Goal: Task Accomplishment & Management: Use online tool/utility

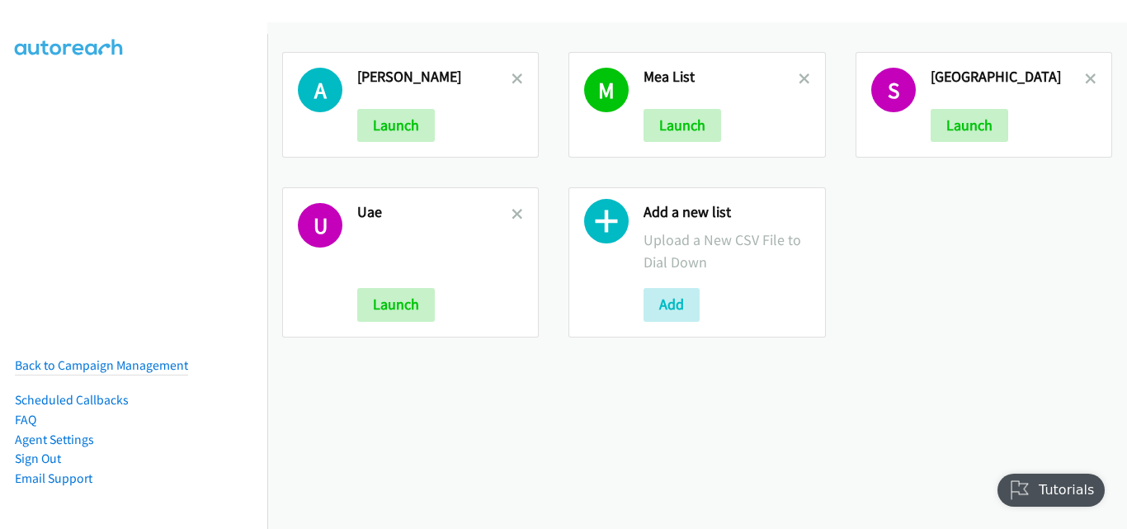
click at [802, 80] on div "M Mea List Launch" at bounding box center [697, 105] width 257 height 106
click at [799, 78] on icon at bounding box center [805, 80] width 12 height 12
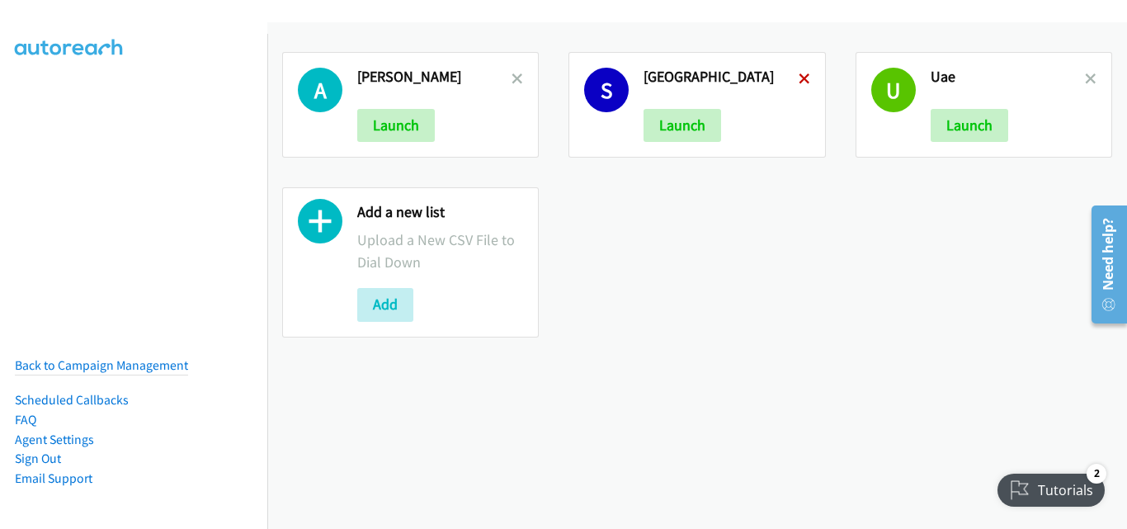
click at [799, 84] on icon at bounding box center [805, 80] width 12 height 12
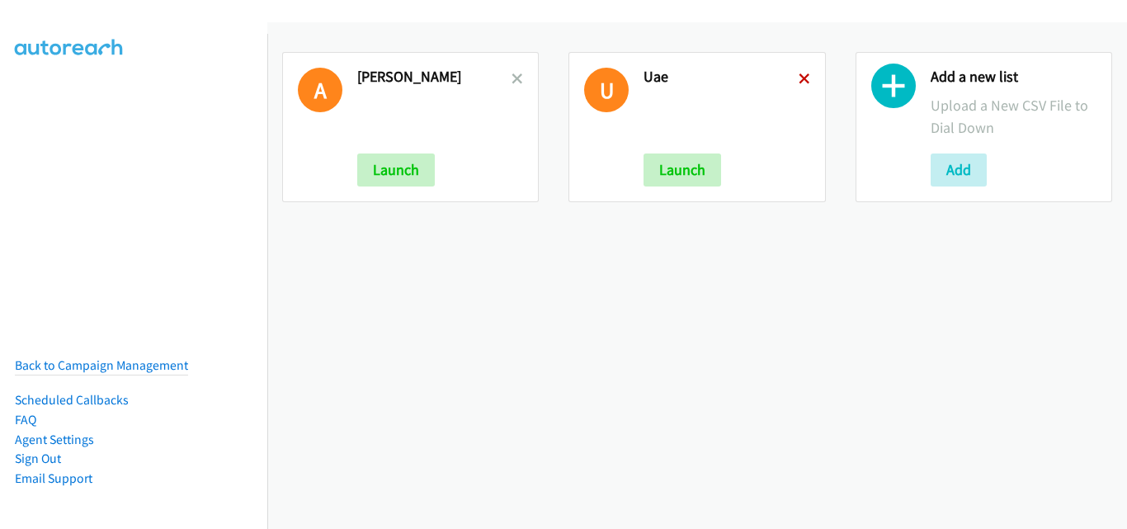
click at [799, 83] on icon at bounding box center [805, 80] width 12 height 12
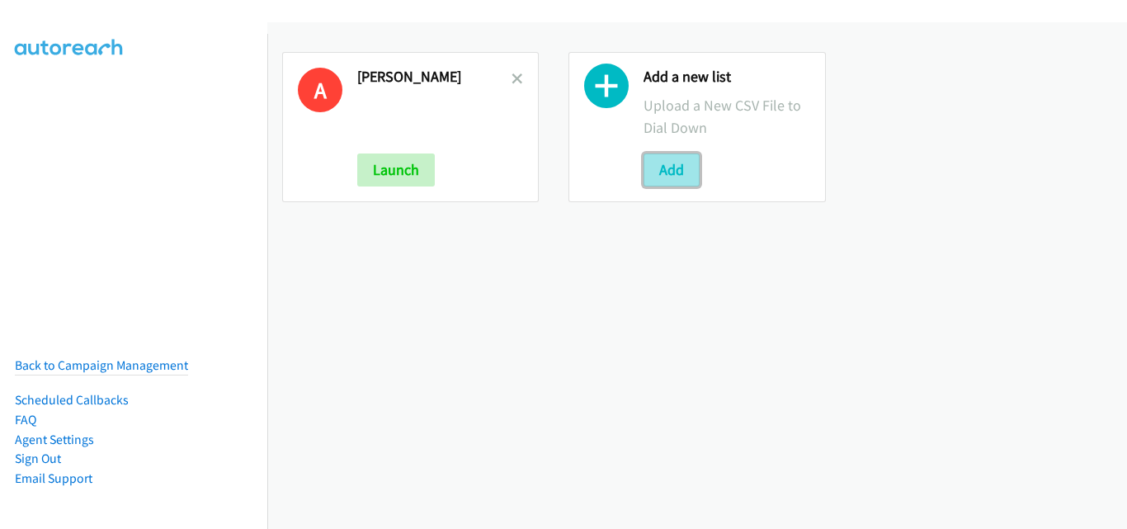
click at [663, 166] on button "Add" at bounding box center [672, 169] width 56 height 33
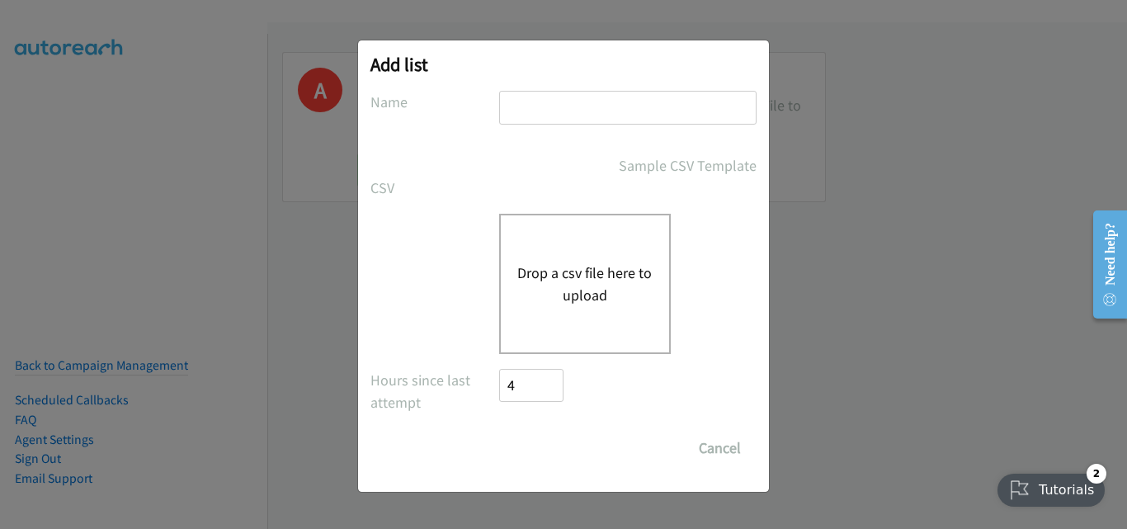
click at [600, 272] on button "Drop a csv file here to upload" at bounding box center [584, 284] width 135 height 45
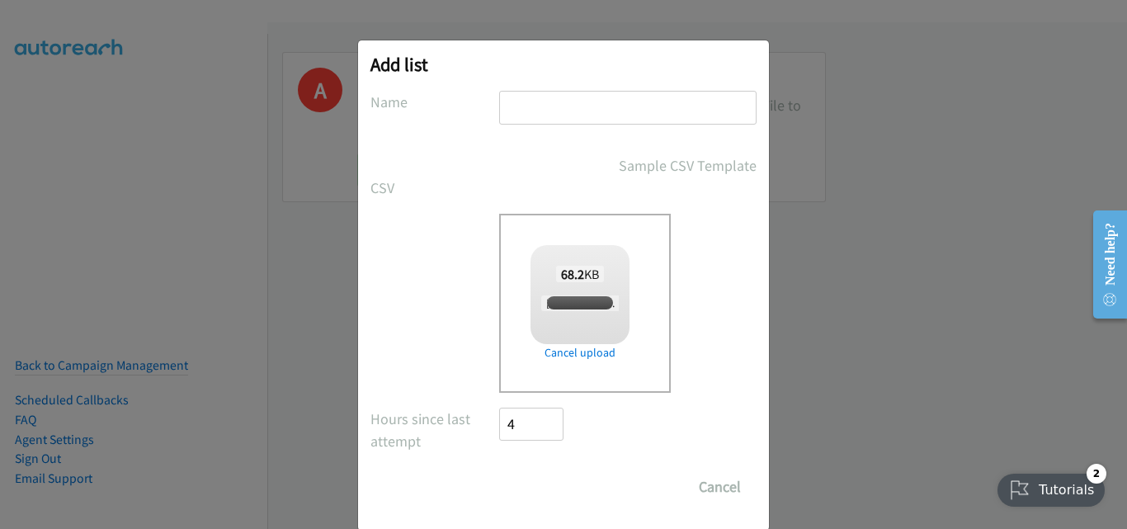
checkbox input "true"
click at [561, 109] on input "text" at bounding box center [627, 108] width 257 height 34
click at [463, 181] on label "CSV" at bounding box center [435, 188] width 129 height 22
click at [544, 113] on input "text" at bounding box center [627, 108] width 257 height 34
type input "saudi"
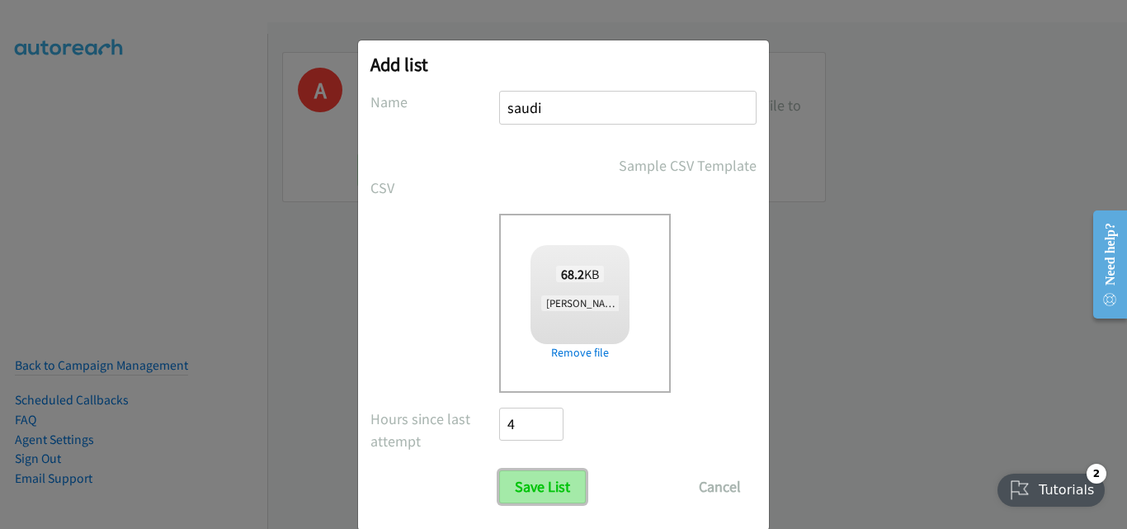
click at [540, 498] on input "Save List" at bounding box center [542, 486] width 87 height 33
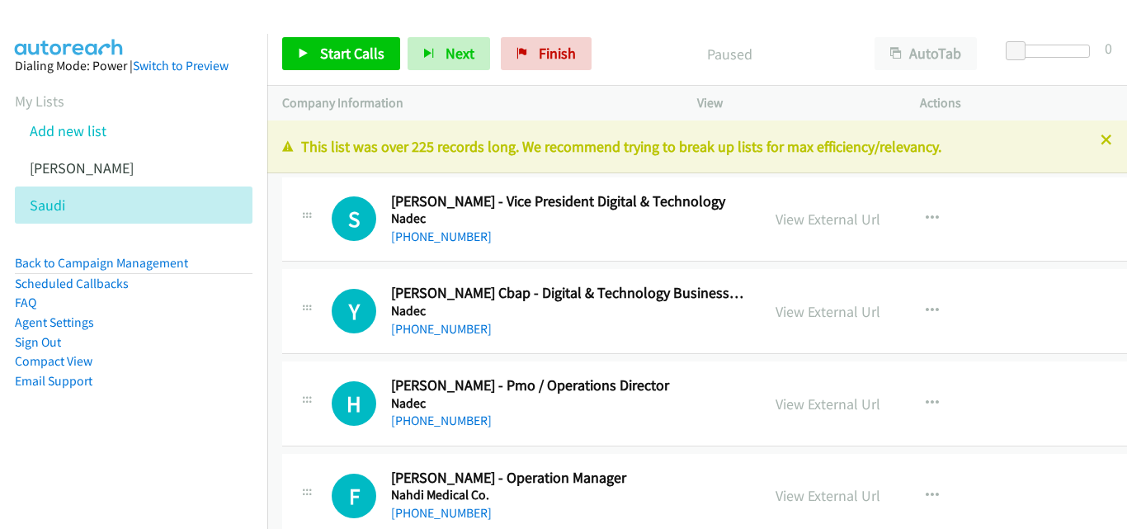
click at [69, 136] on link "Add new list" at bounding box center [68, 130] width 77 height 19
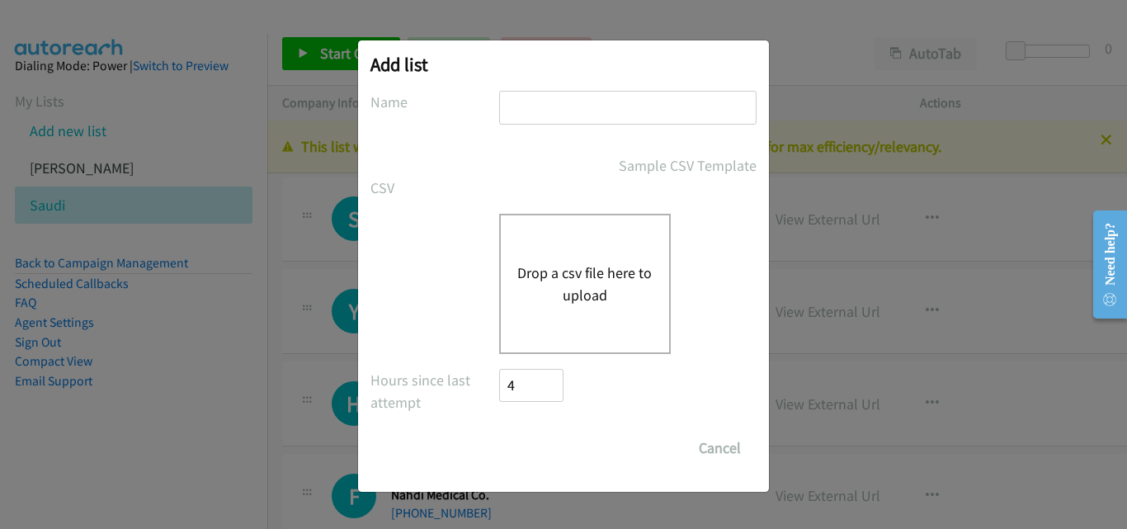
click at [606, 290] on button "Drop a csv file here to upload" at bounding box center [584, 284] width 135 height 45
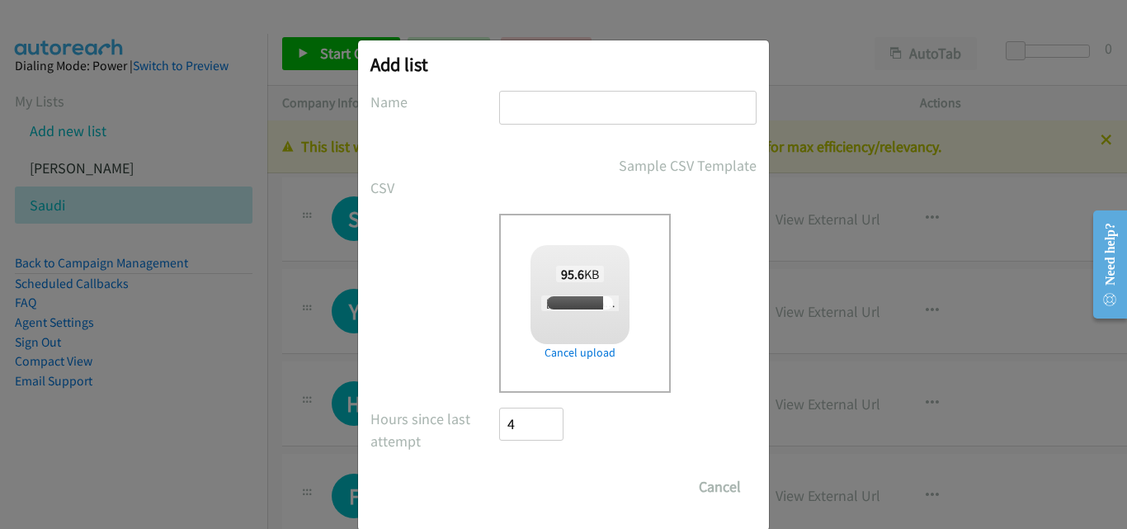
click at [541, 114] on input "text" at bounding box center [627, 108] width 257 height 34
checkbox input "true"
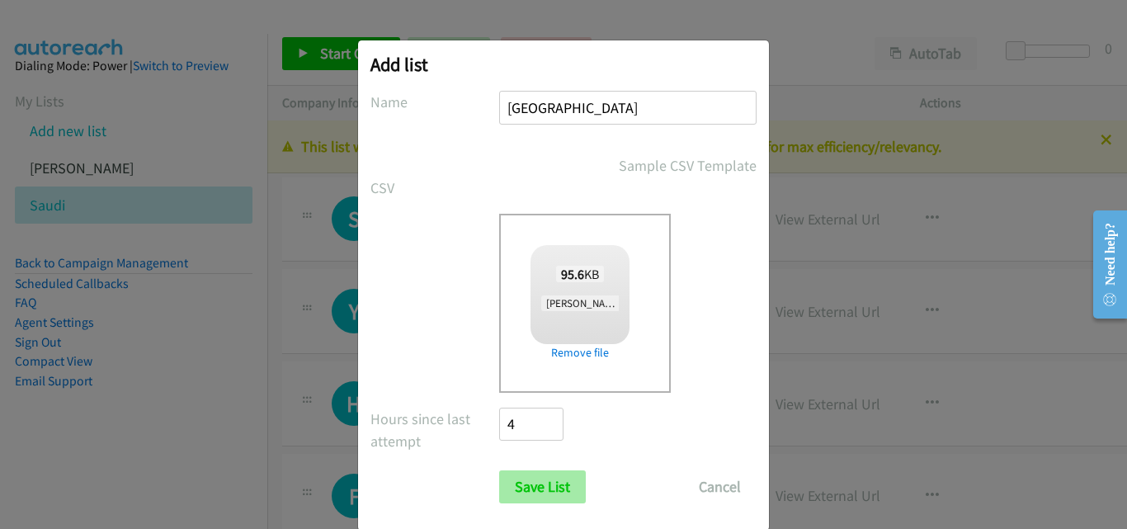
type input "UAE"
click at [550, 487] on input "Save List" at bounding box center [542, 486] width 87 height 33
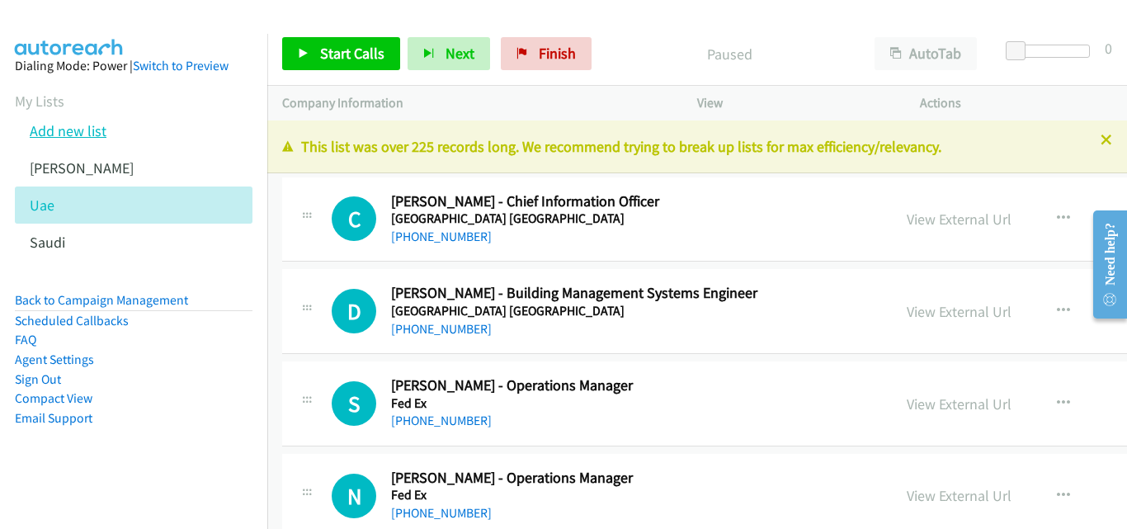
click at [72, 135] on link "Add new list" at bounding box center [68, 130] width 77 height 19
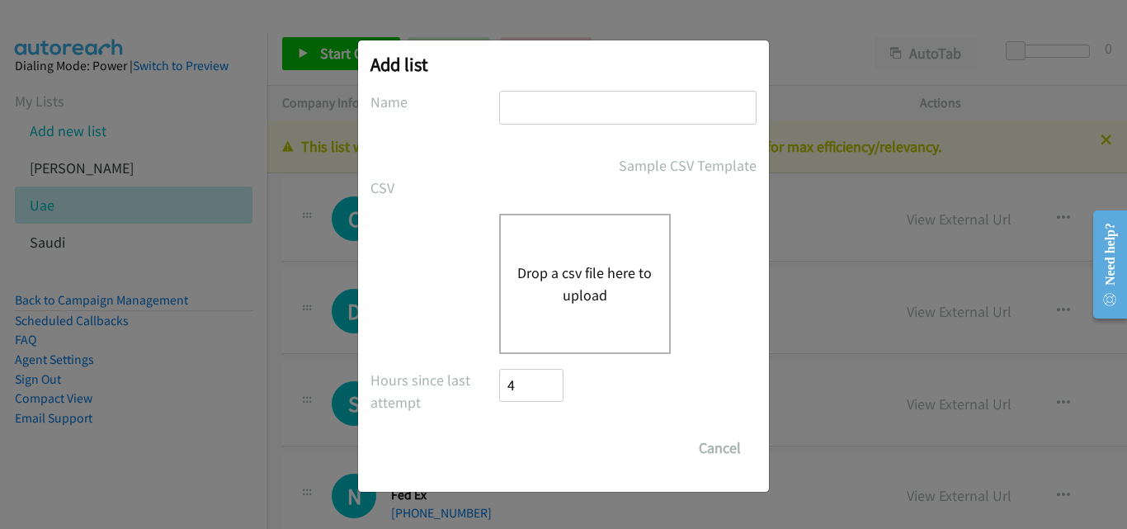
click at [581, 277] on button "Drop a csv file here to upload" at bounding box center [584, 284] width 135 height 45
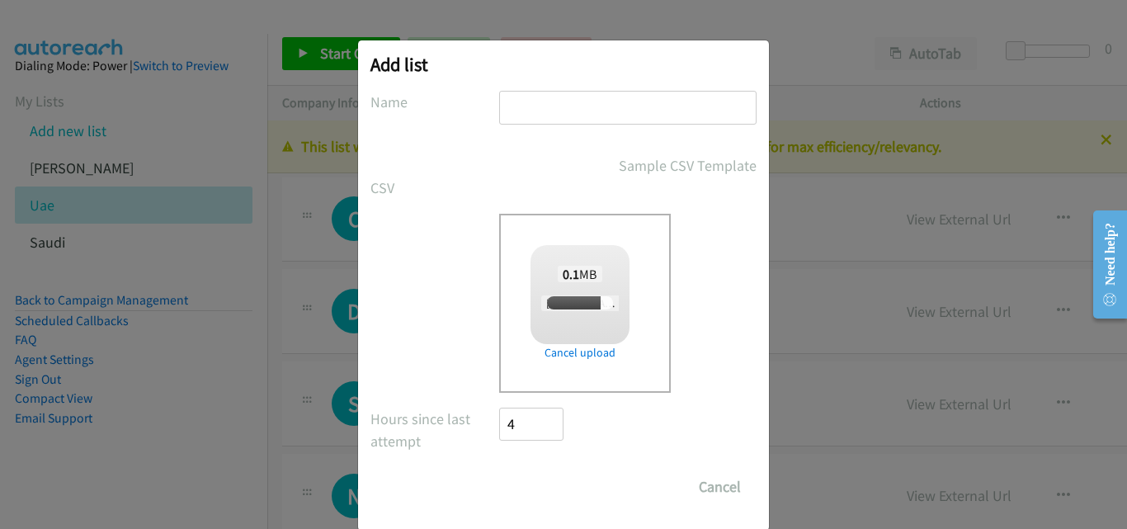
click at [570, 99] on input "text" at bounding box center [627, 108] width 257 height 34
checkbox input "true"
type input "south africa"
click at [501, 156] on div "Sample CSV Template" at bounding box center [627, 165] width 257 height 22
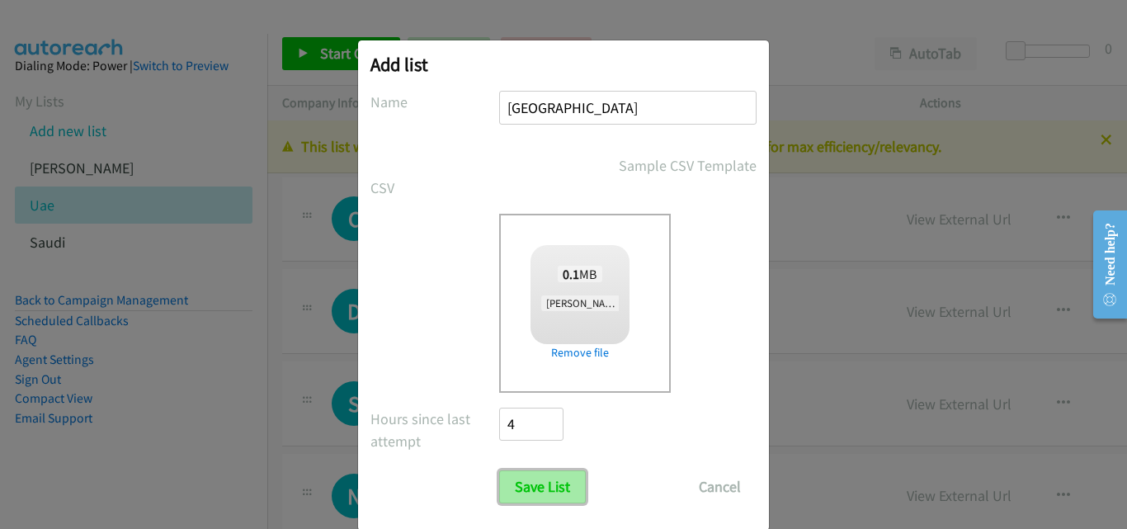
click at [550, 480] on input "Save List" at bounding box center [542, 486] width 87 height 33
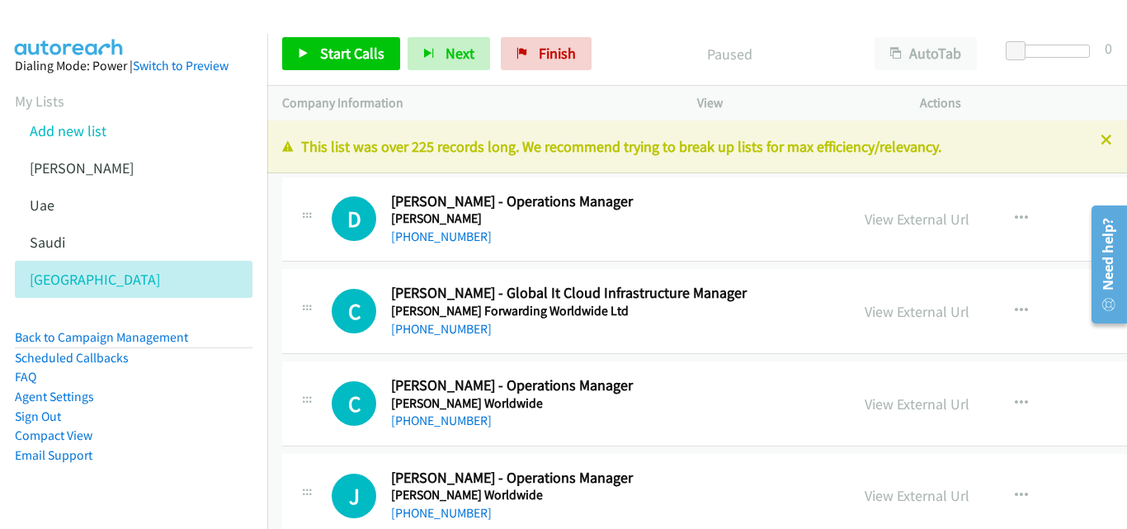
click at [119, 462] on li "Email Support" at bounding box center [134, 456] width 238 height 20
click at [100, 479] on aside "Dialing Mode: Power | Switch to Preview My Lists Add new list Andrea Autoreach …" at bounding box center [133, 287] width 267 height 506
click at [47, 206] on link "Uae" at bounding box center [42, 205] width 25 height 19
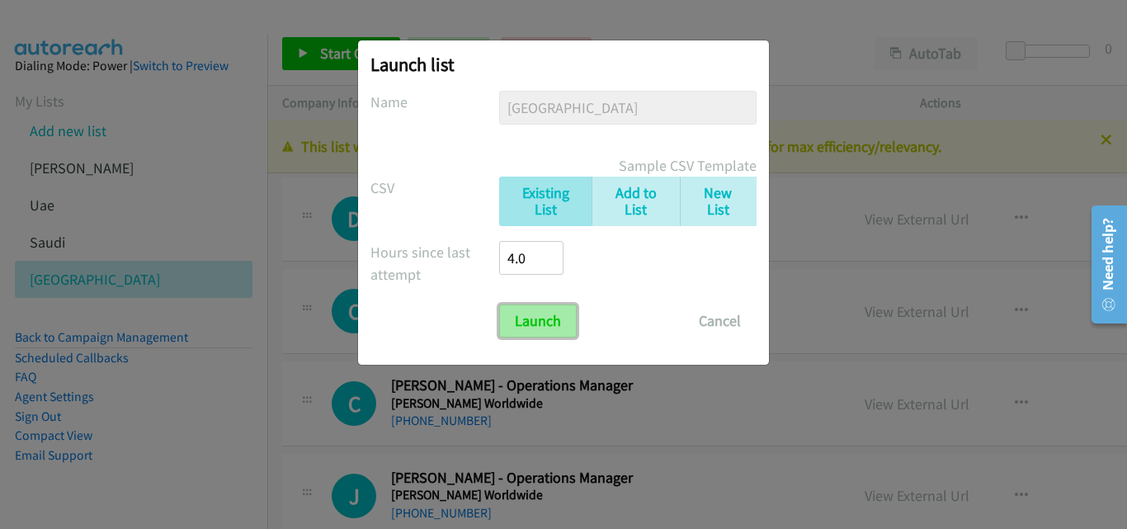
click at [557, 331] on input "Launch" at bounding box center [538, 321] width 78 height 33
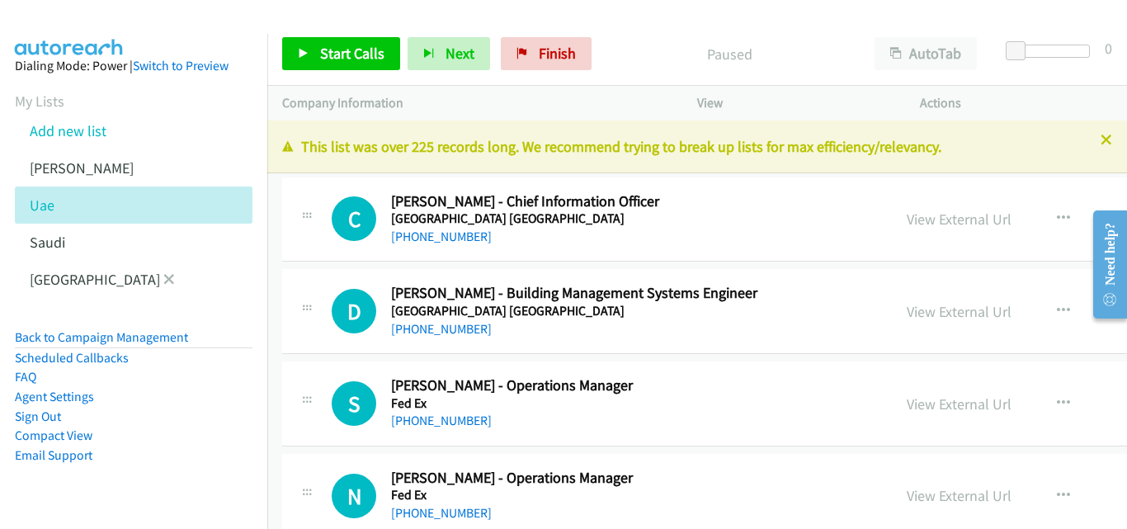
click at [139, 291] on li "[GEOGRAPHIC_DATA]" at bounding box center [148, 279] width 267 height 37
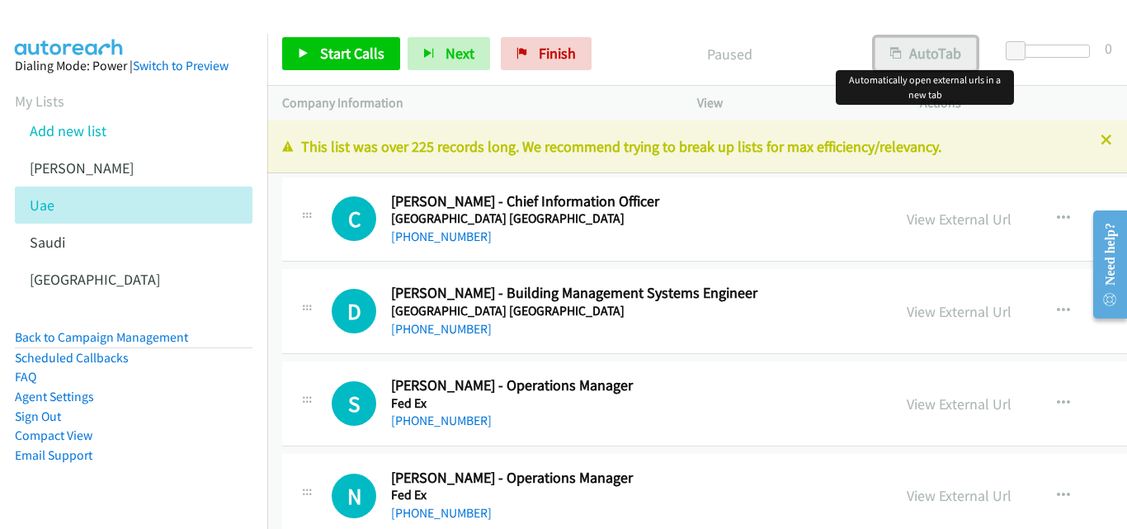
click at [933, 59] on button "AutoTab" at bounding box center [926, 53] width 102 height 33
click at [300, 52] on icon at bounding box center [304, 55] width 12 height 12
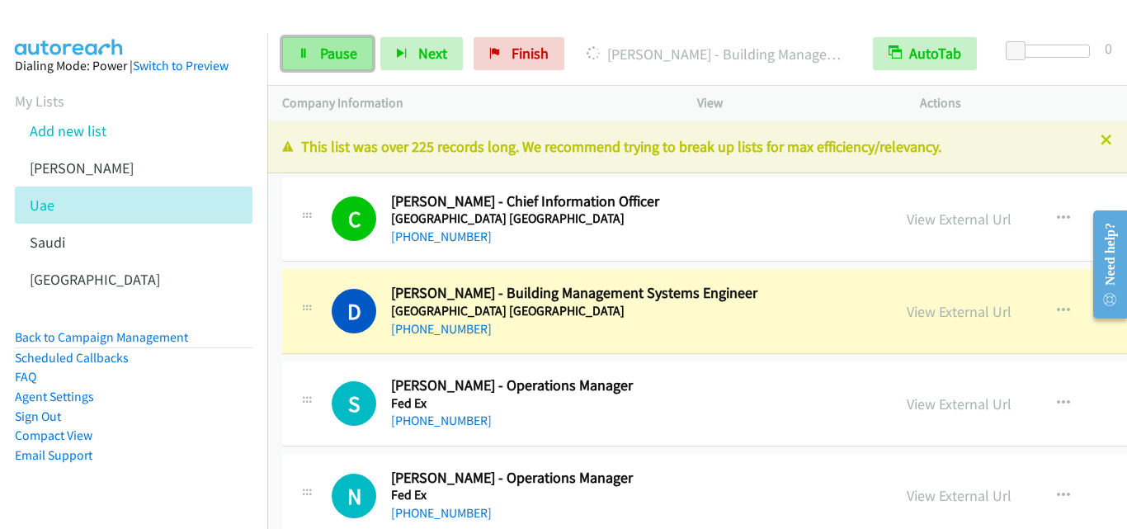
click at [295, 53] on link "Pause" at bounding box center [327, 53] width 91 height 33
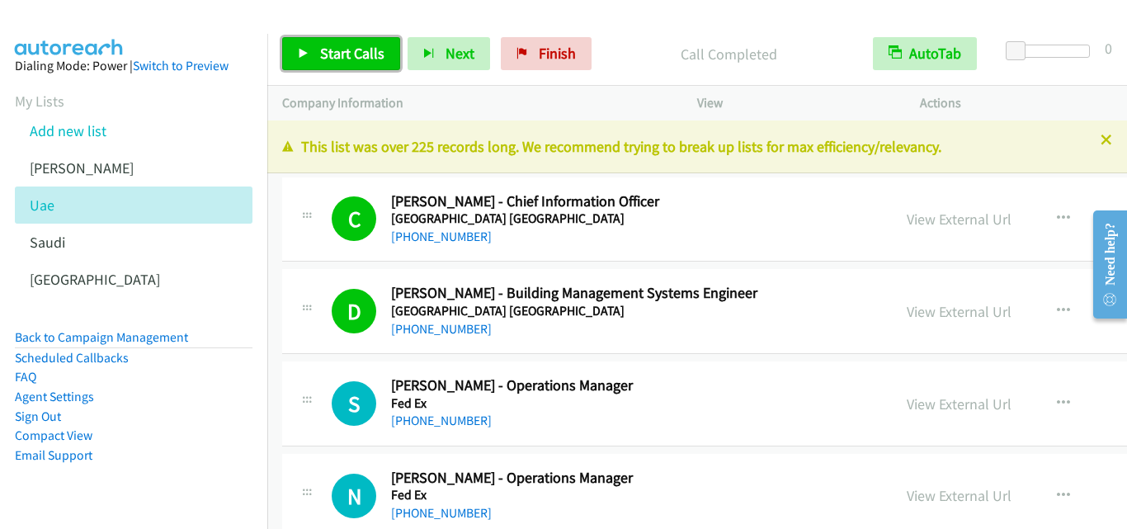
click at [297, 57] on link "Start Calls" at bounding box center [341, 53] width 118 height 33
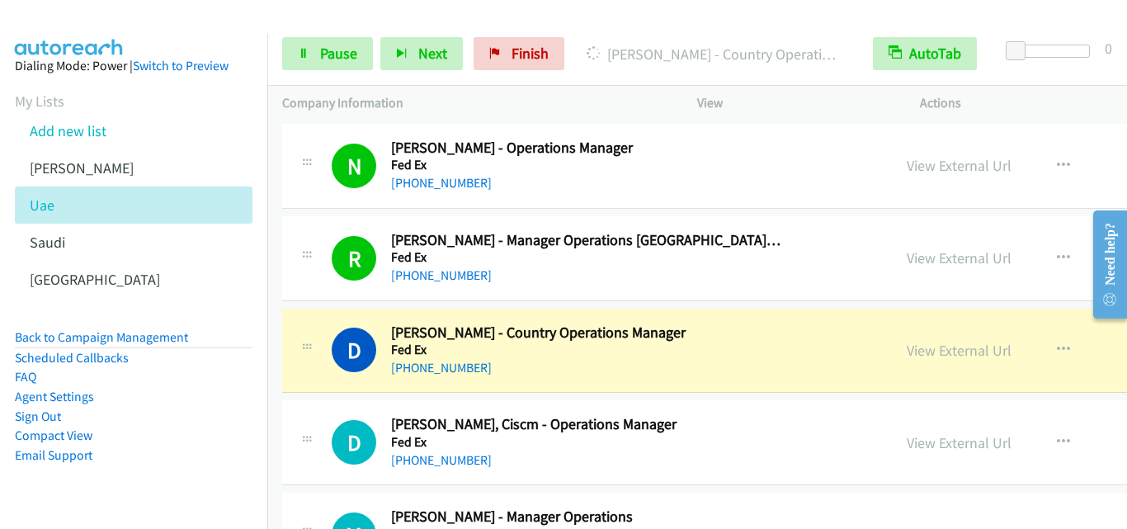
scroll to position [413, 0]
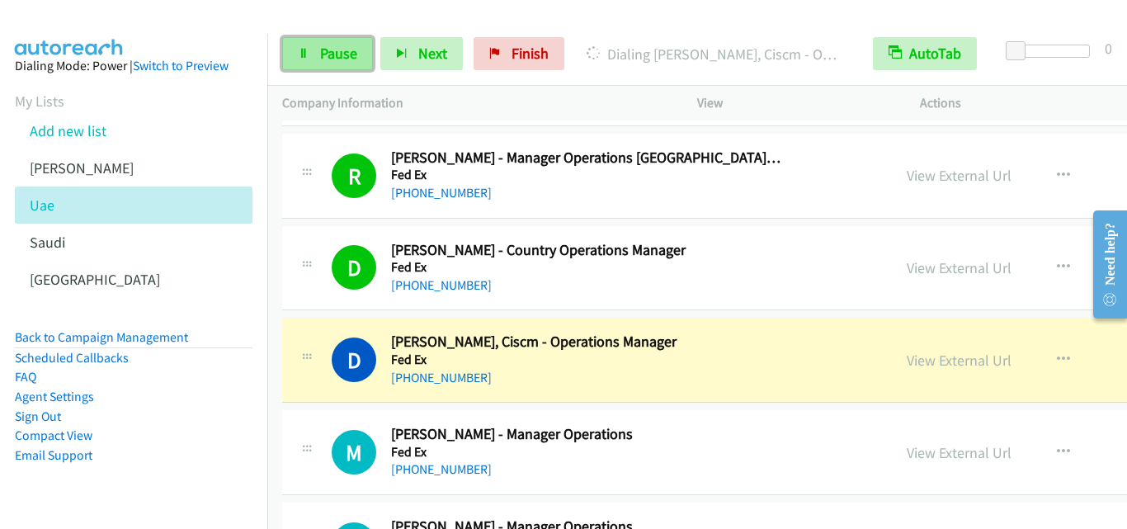
click at [294, 59] on link "Pause" at bounding box center [327, 53] width 91 height 33
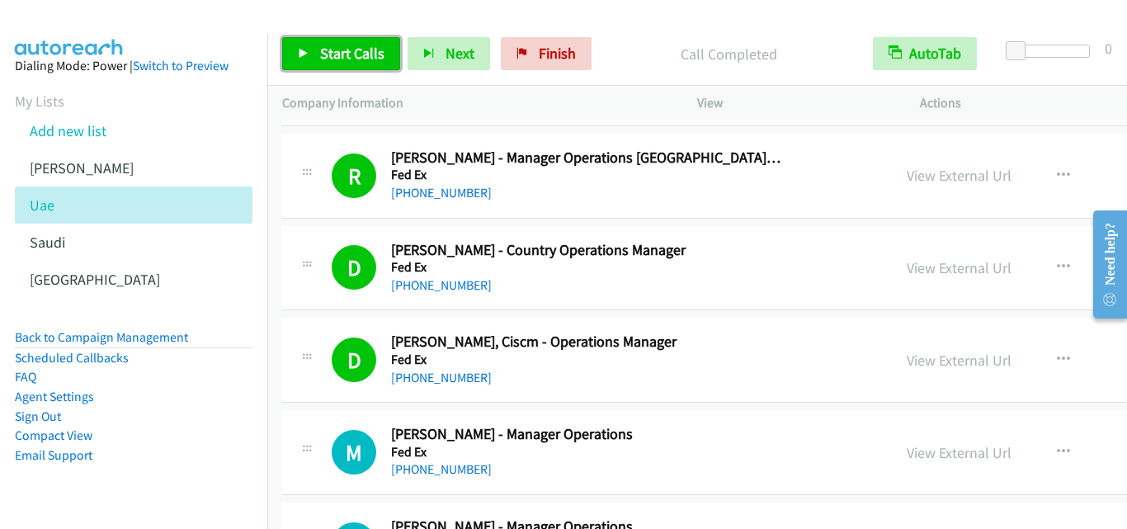
click at [295, 50] on link "Start Calls" at bounding box center [341, 53] width 118 height 33
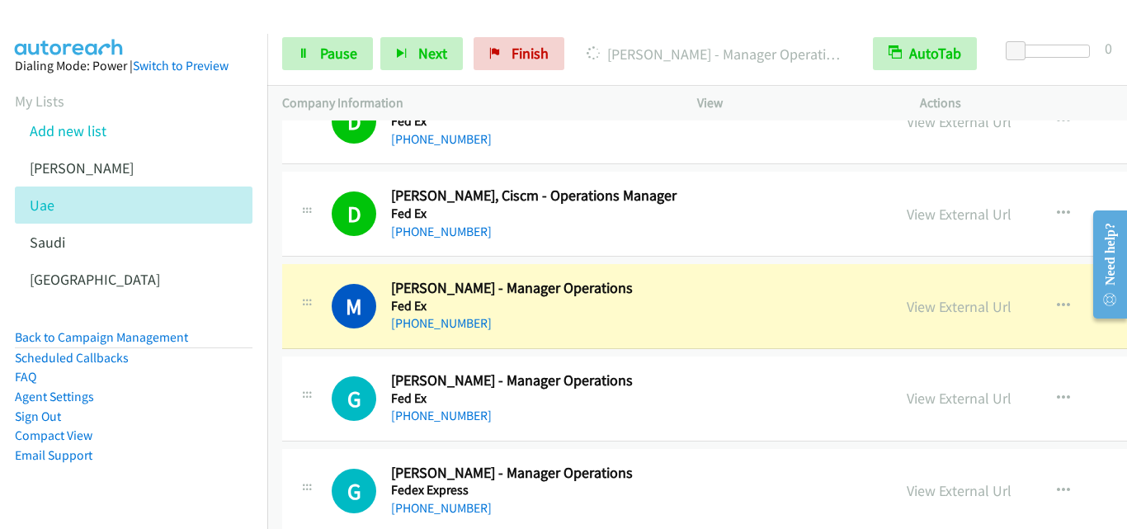
scroll to position [578, 0]
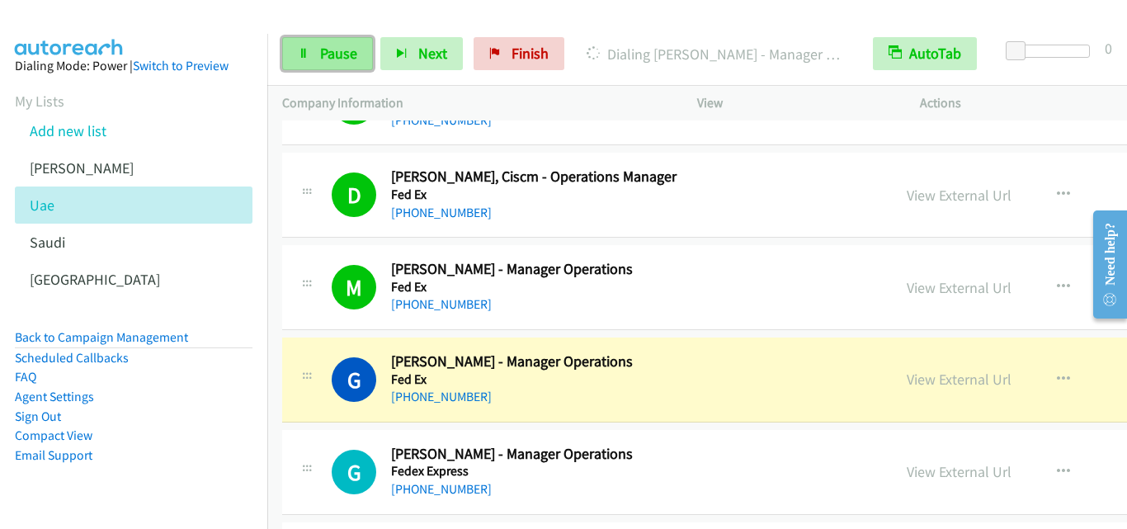
click at [307, 60] on link "Pause" at bounding box center [327, 53] width 91 height 33
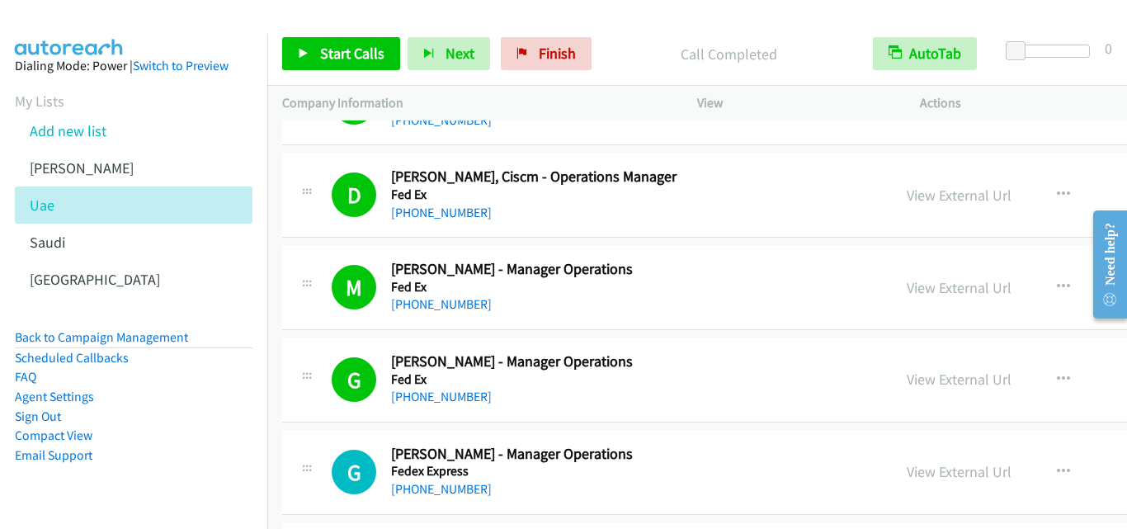
drag, startPoint x: 683, startPoint y: 394, endPoint x: 531, endPoint y: 11, distance: 413.0
click at [683, 394] on div "[PHONE_NUMBER]" at bounding box center [586, 397] width 390 height 20
click at [307, 52] on icon at bounding box center [304, 55] width 12 height 12
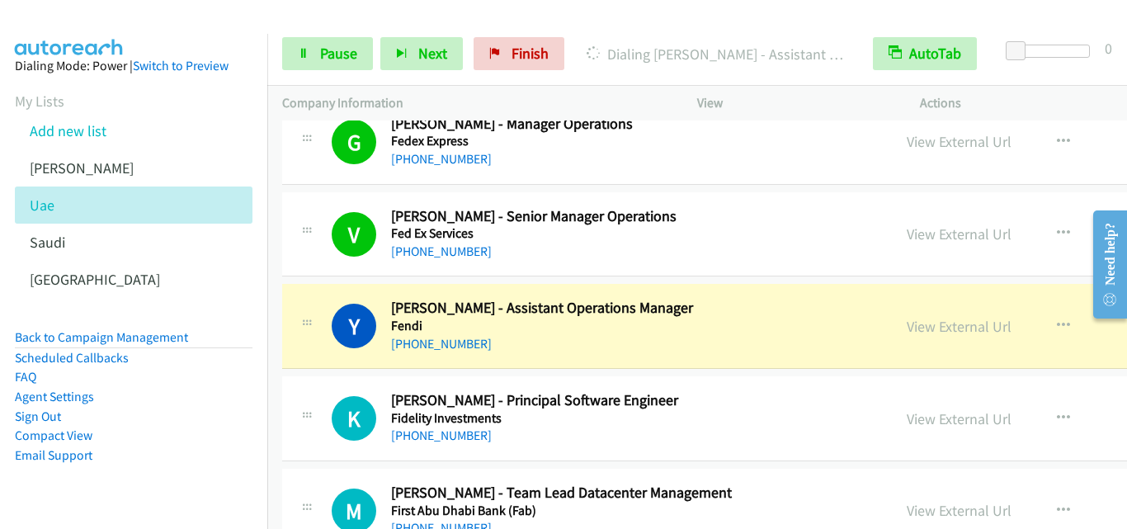
scroll to position [990, 0]
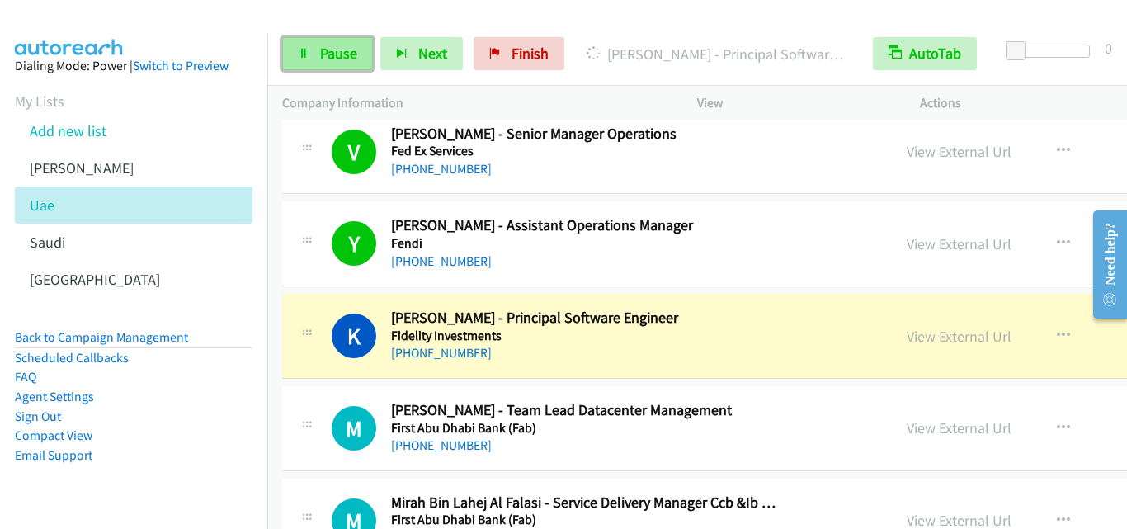
click at [312, 54] on link "Pause" at bounding box center [327, 53] width 91 height 33
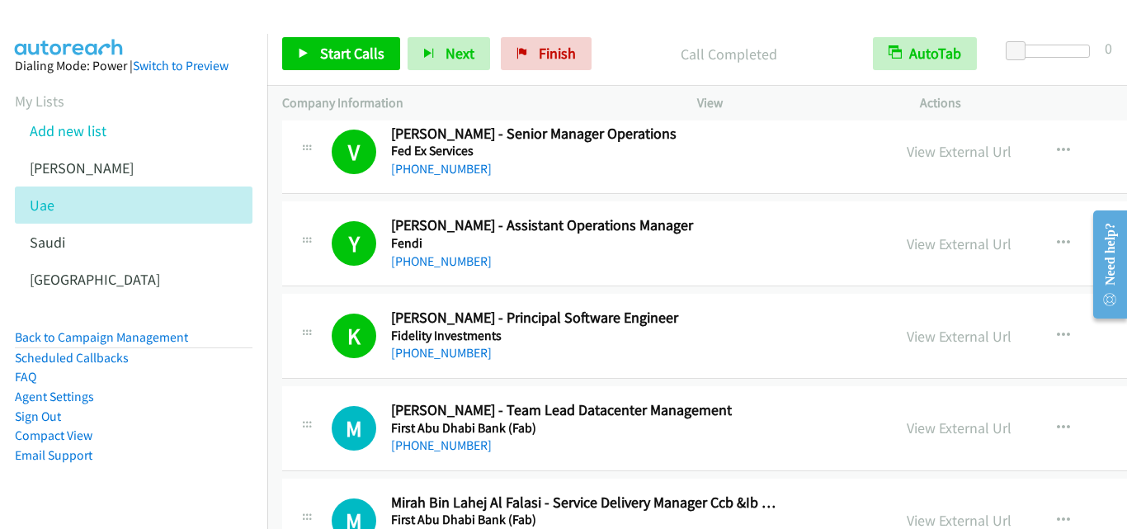
drag, startPoint x: 683, startPoint y: 194, endPoint x: 599, endPoint y: 155, distance: 92.7
click at [683, 194] on div "V Callback Scheduled Vivek Ashoka - Senior Manager Operations Fed Ex Services A…" at bounding box center [861, 152] width 1159 height 85
click at [302, 50] on icon at bounding box center [304, 55] width 12 height 12
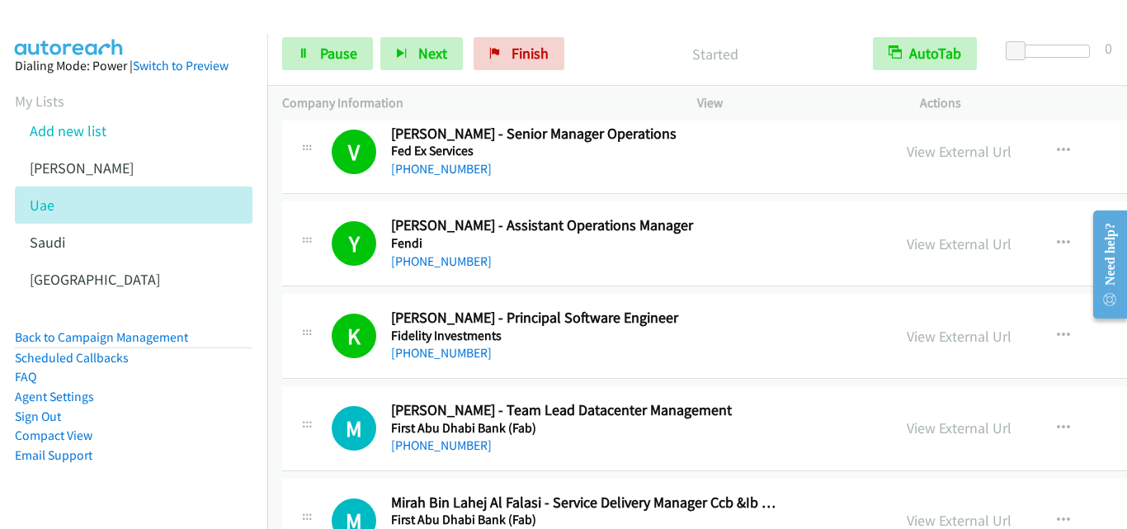
scroll to position [1073, 0]
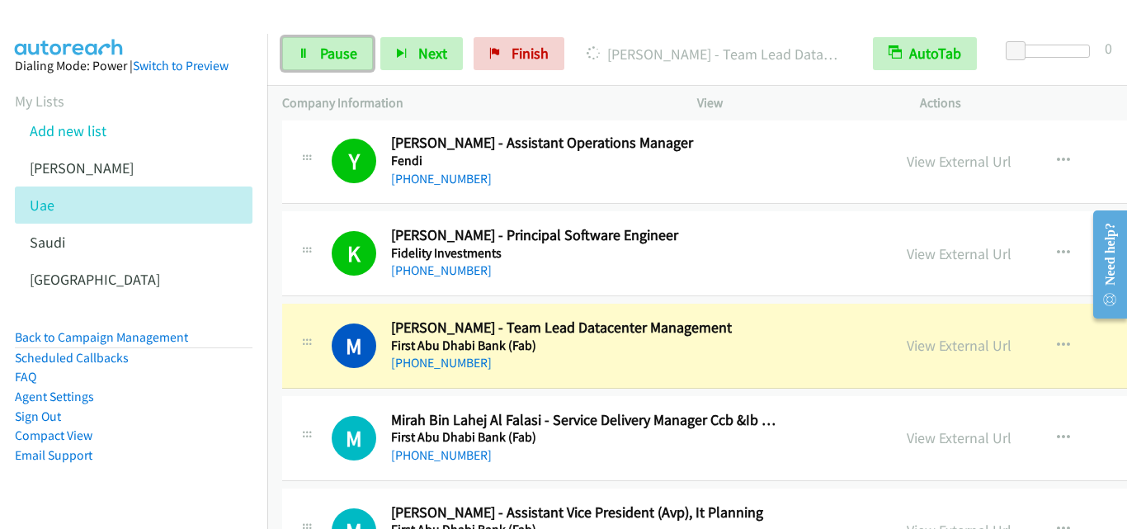
drag, startPoint x: 302, startPoint y: 52, endPoint x: 394, endPoint y: 115, distance: 111.7
click at [302, 52] on icon at bounding box center [304, 55] width 12 height 12
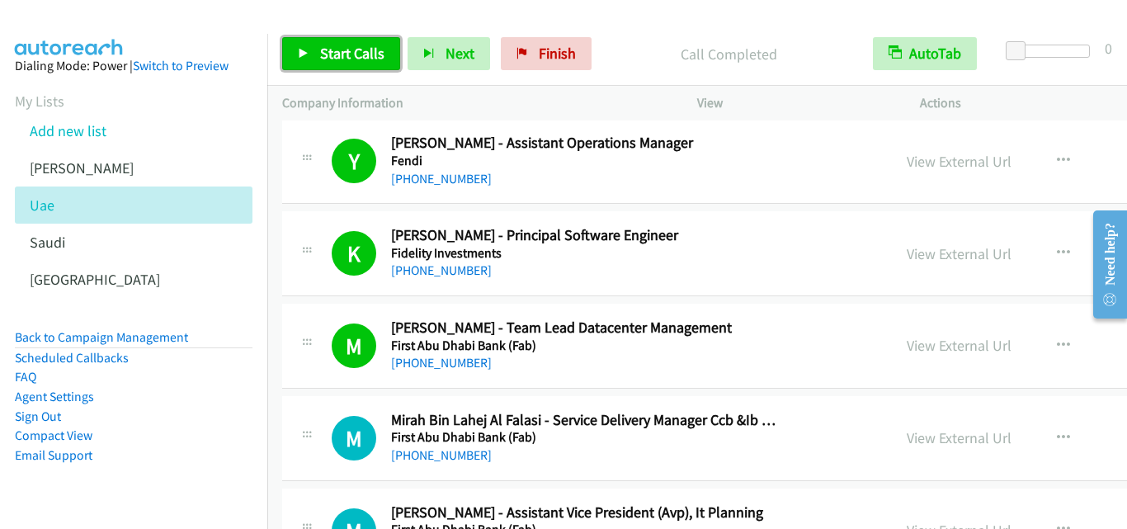
click at [300, 54] on icon at bounding box center [304, 55] width 12 height 12
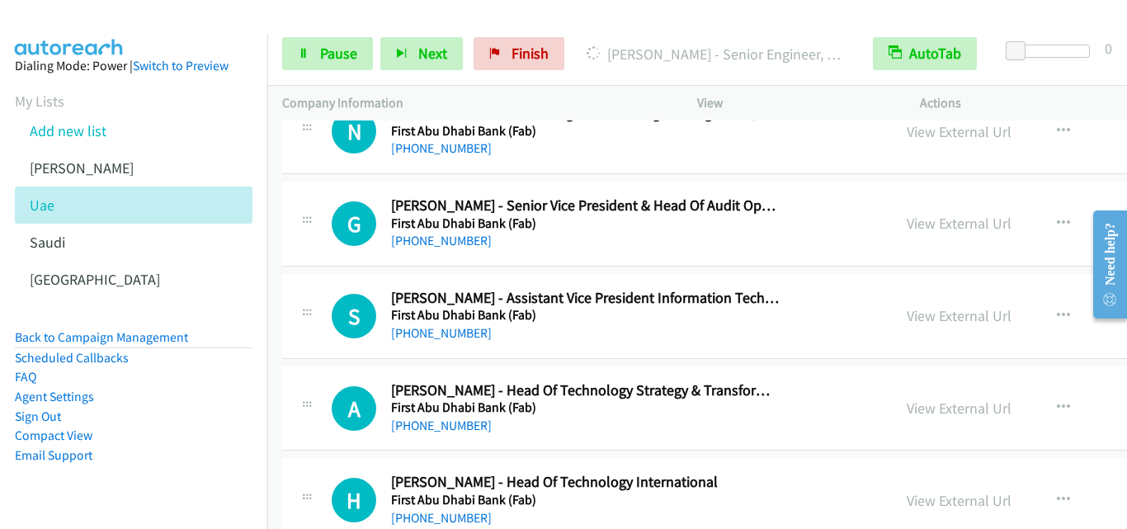
scroll to position [2228, 0]
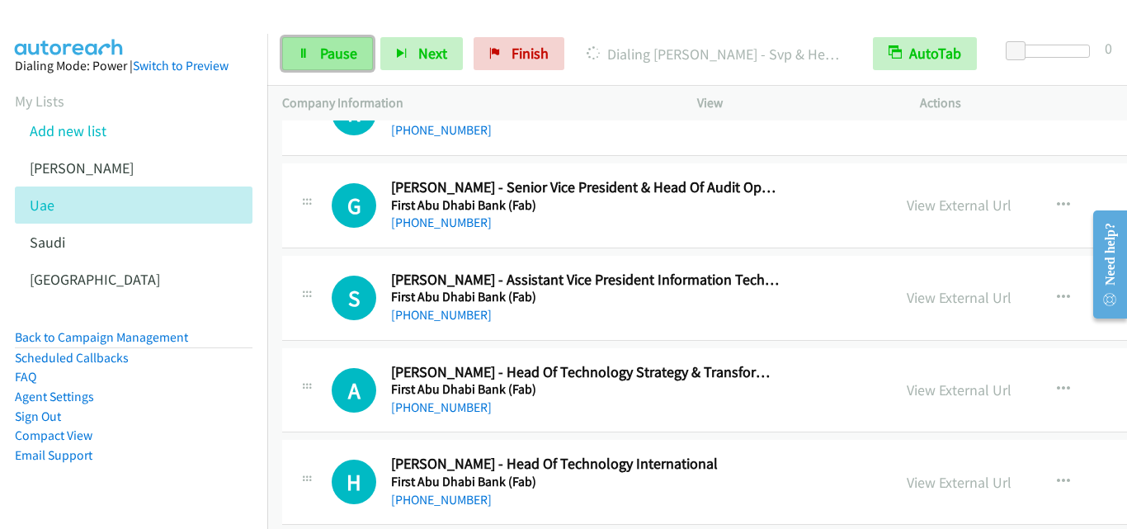
click at [310, 51] on link "Pause" at bounding box center [327, 53] width 91 height 33
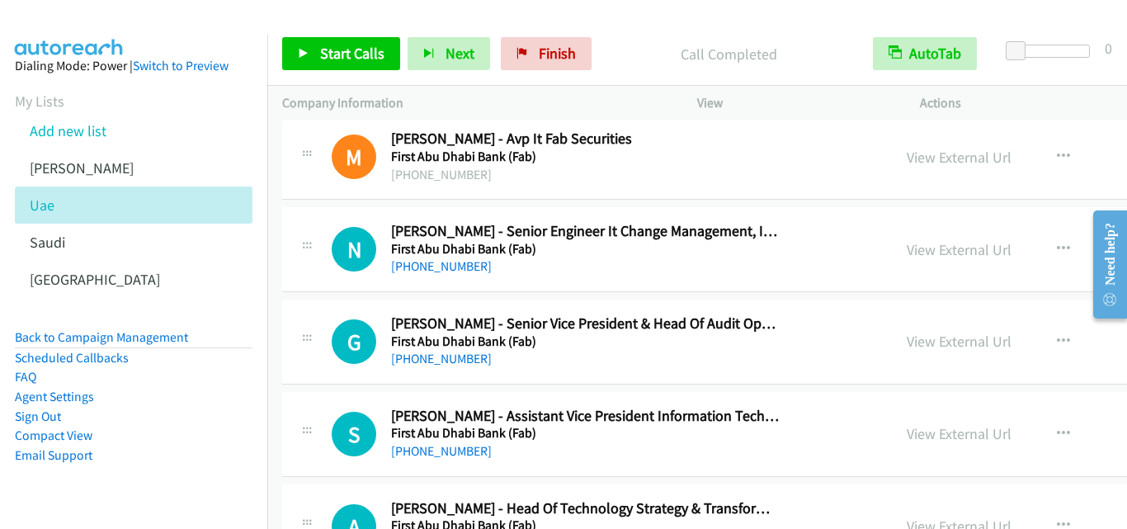
scroll to position [2063, 0]
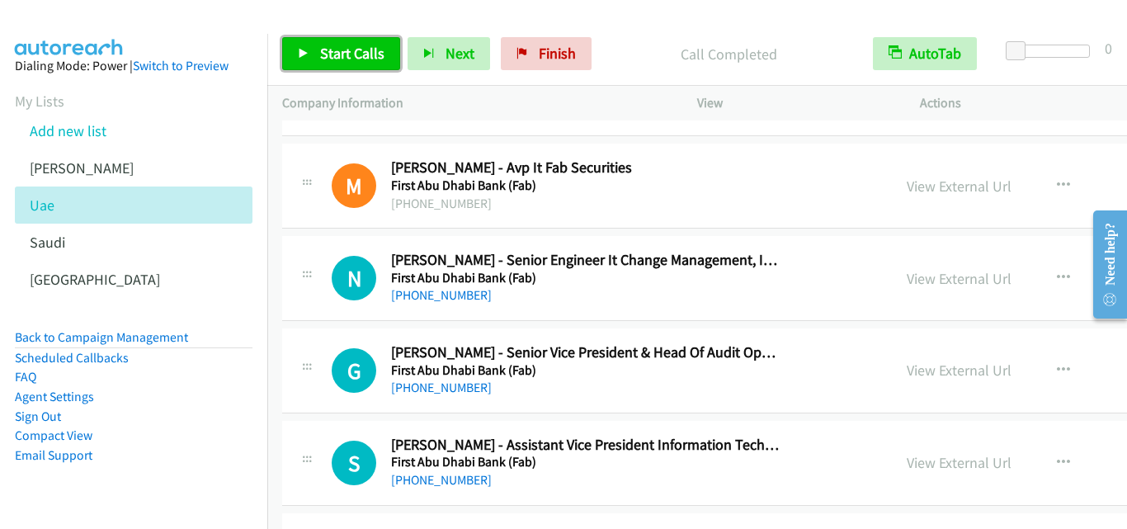
click at [300, 50] on icon at bounding box center [304, 55] width 12 height 12
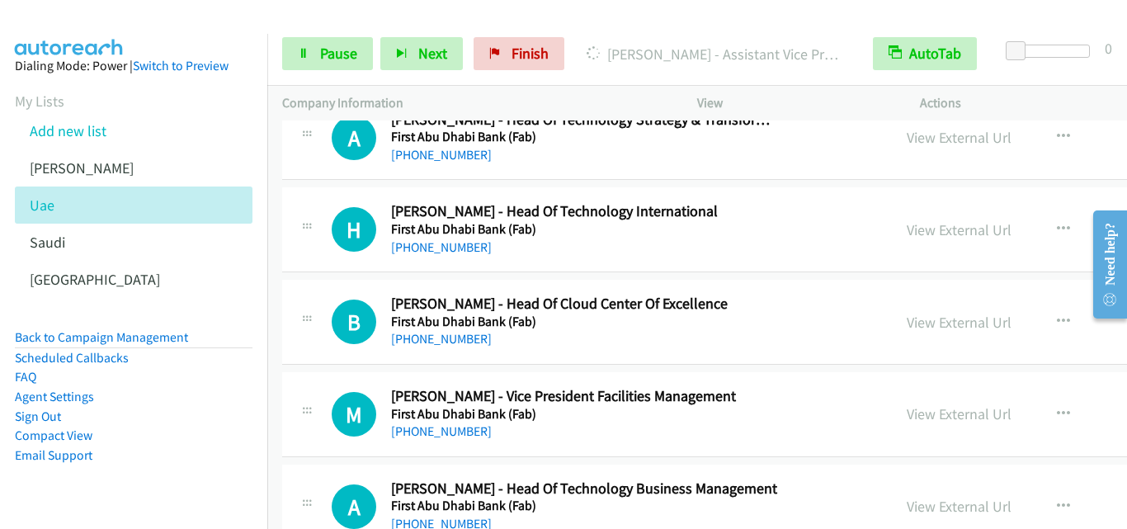
scroll to position [2558, 0]
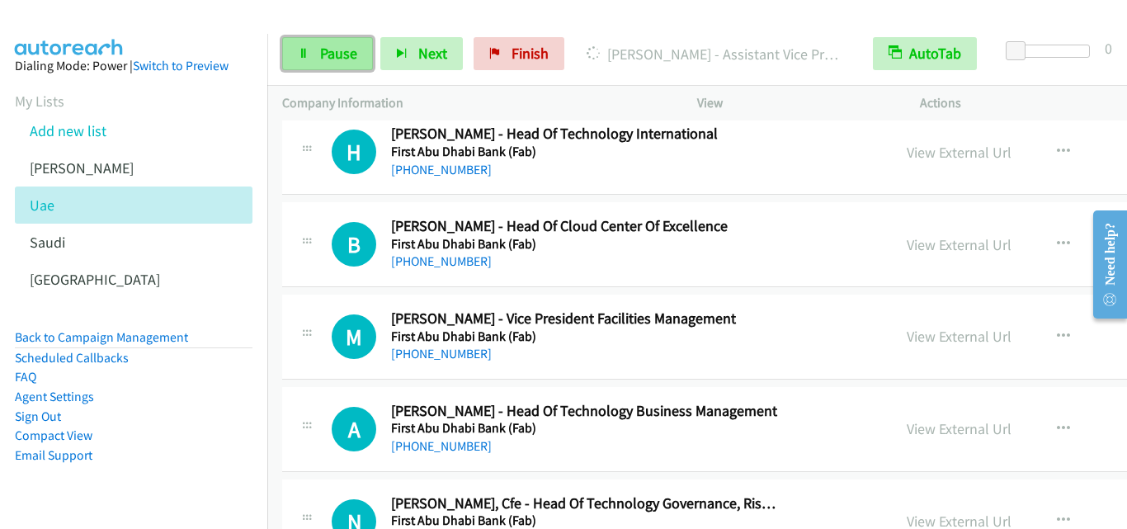
click at [298, 50] on icon at bounding box center [304, 55] width 12 height 12
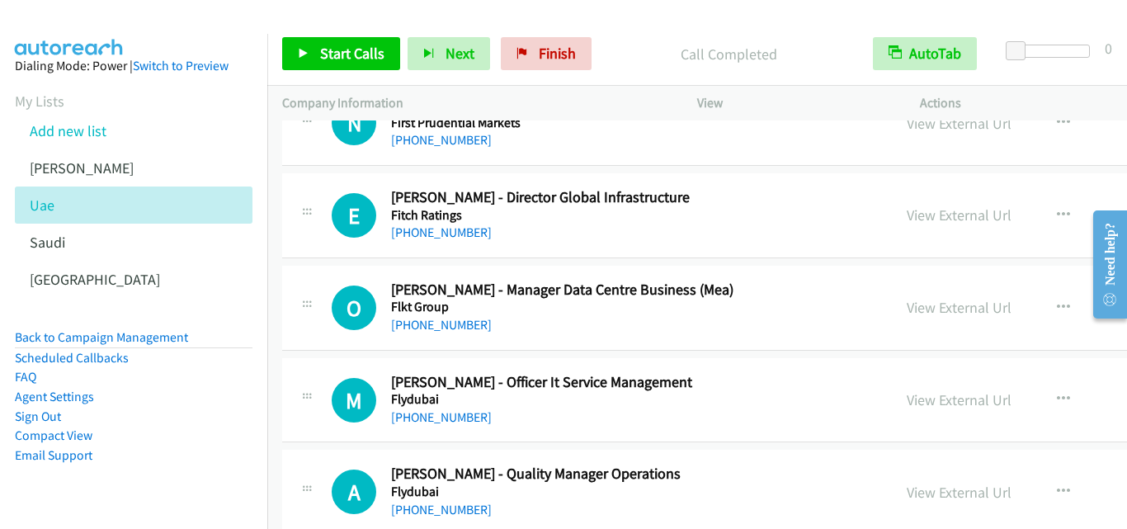
scroll to position [3714, 0]
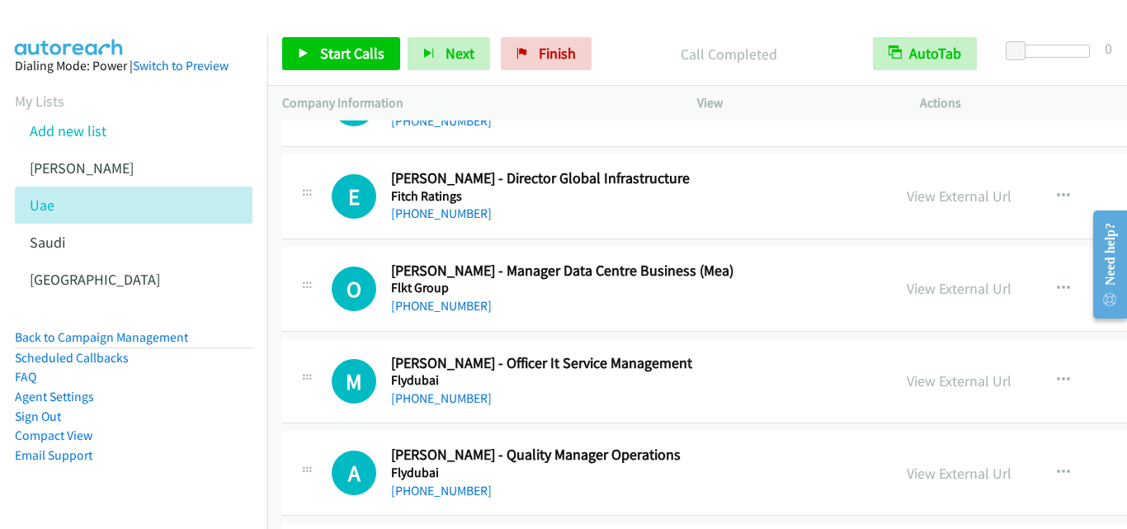
click at [589, 301] on div "[PHONE_NUMBER]" at bounding box center [586, 306] width 390 height 20
click at [1057, 285] on icon "button" at bounding box center [1063, 288] width 13 height 13
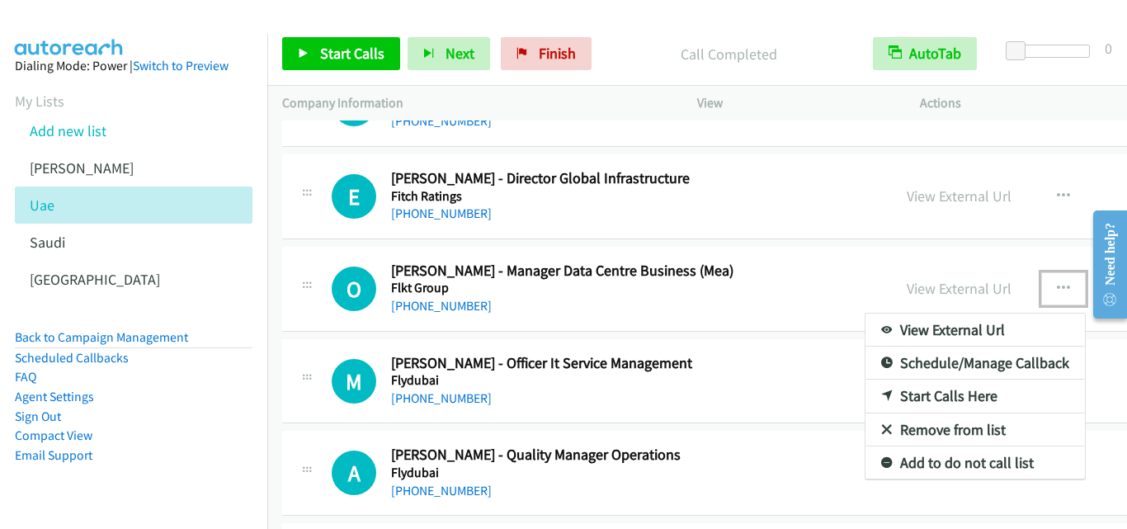
click at [866, 397] on link "Start Calls Here" at bounding box center [976, 396] width 220 height 33
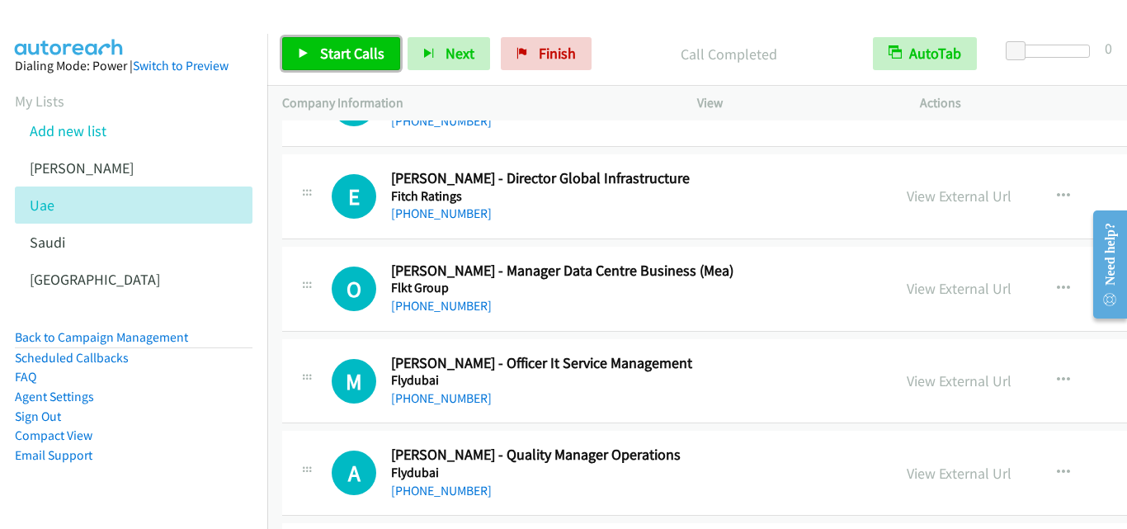
click at [298, 52] on icon at bounding box center [304, 55] width 12 height 12
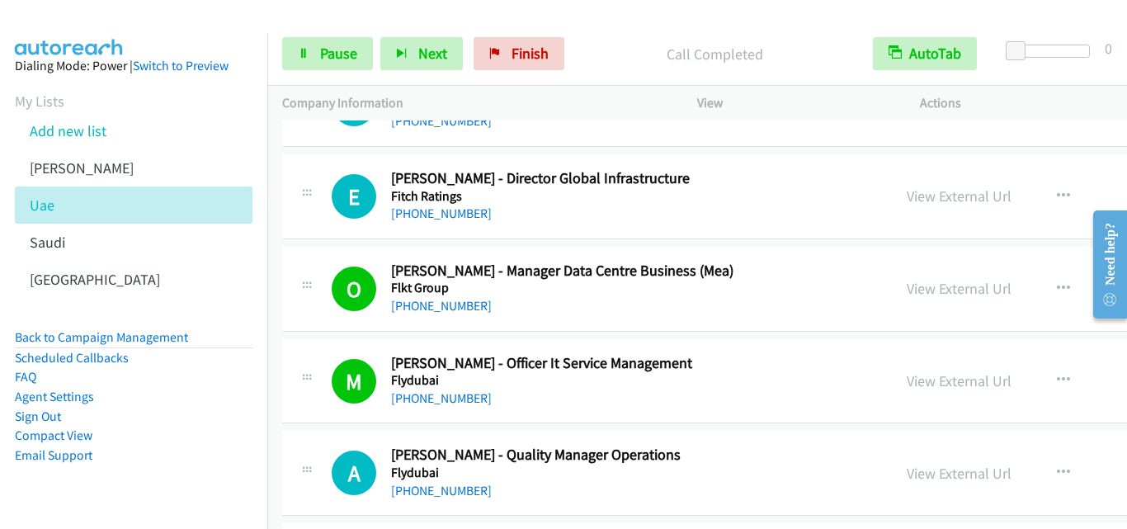
scroll to position [3796, 0]
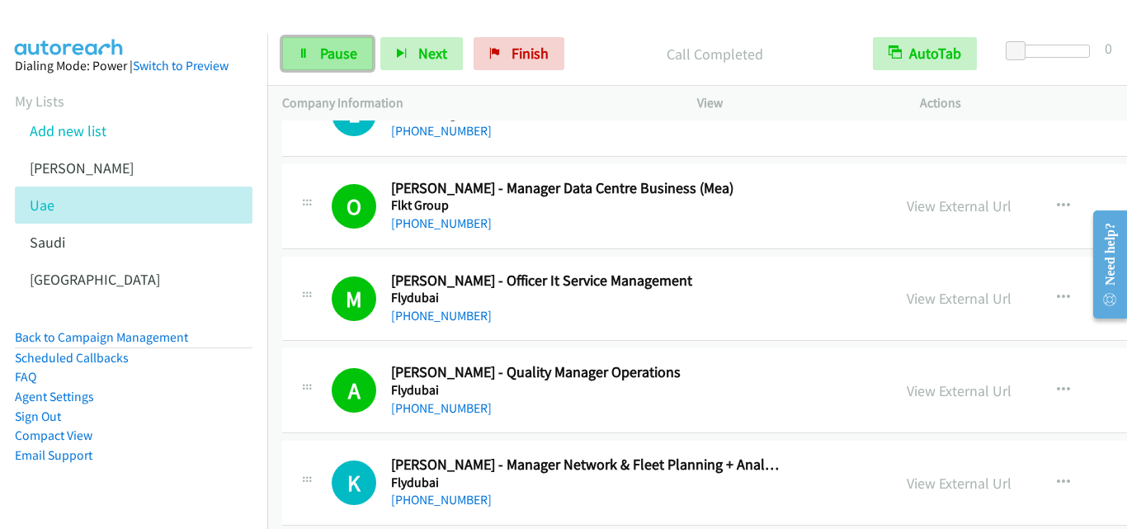
click at [300, 54] on icon at bounding box center [304, 55] width 12 height 12
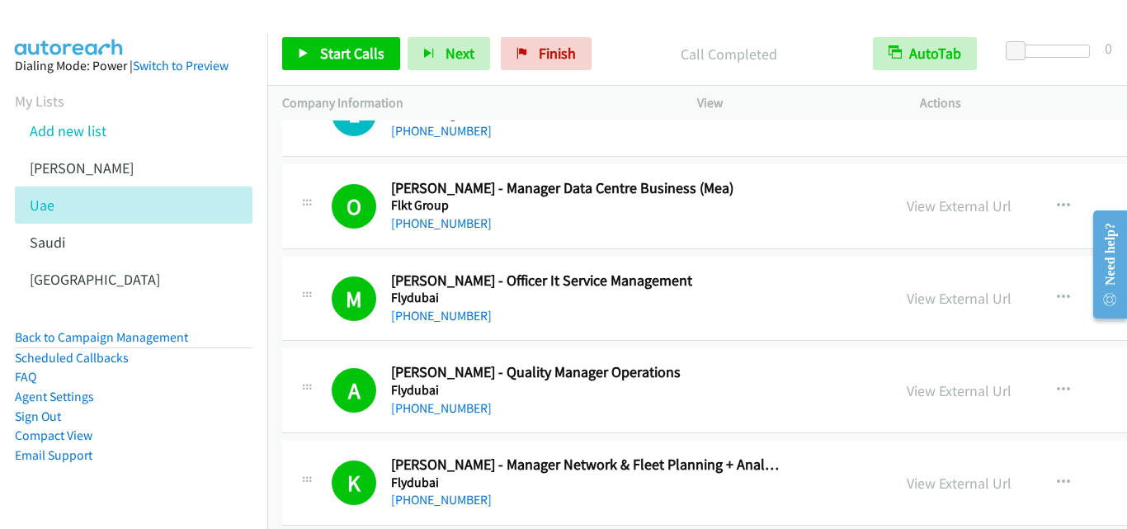
scroll to position [3879, 0]
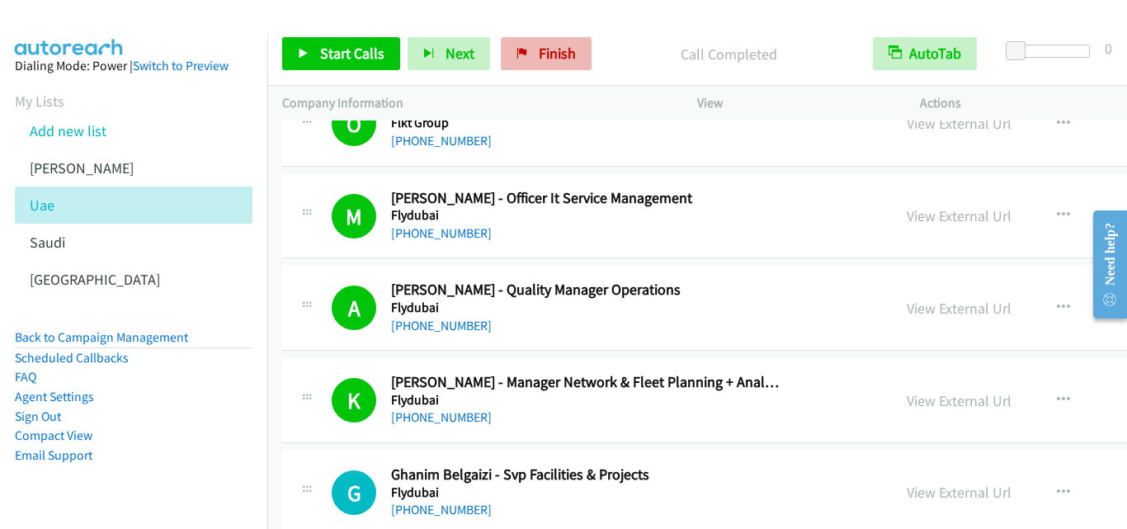
drag, startPoint x: 656, startPoint y: 47, endPoint x: 528, endPoint y: 49, distance: 127.9
click at [646, 49] on p "Call Completed" at bounding box center [728, 54] width 229 height 22
click at [298, 50] on icon at bounding box center [304, 55] width 12 height 12
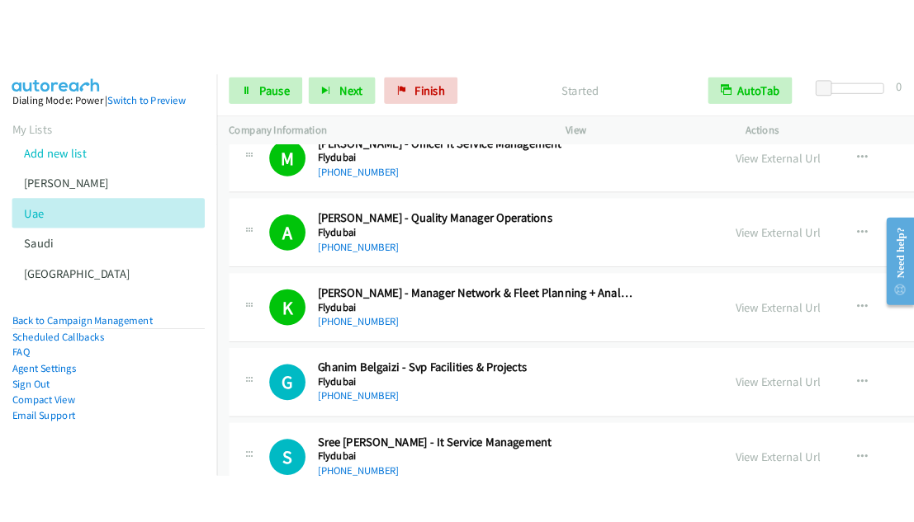
scroll to position [4044, 0]
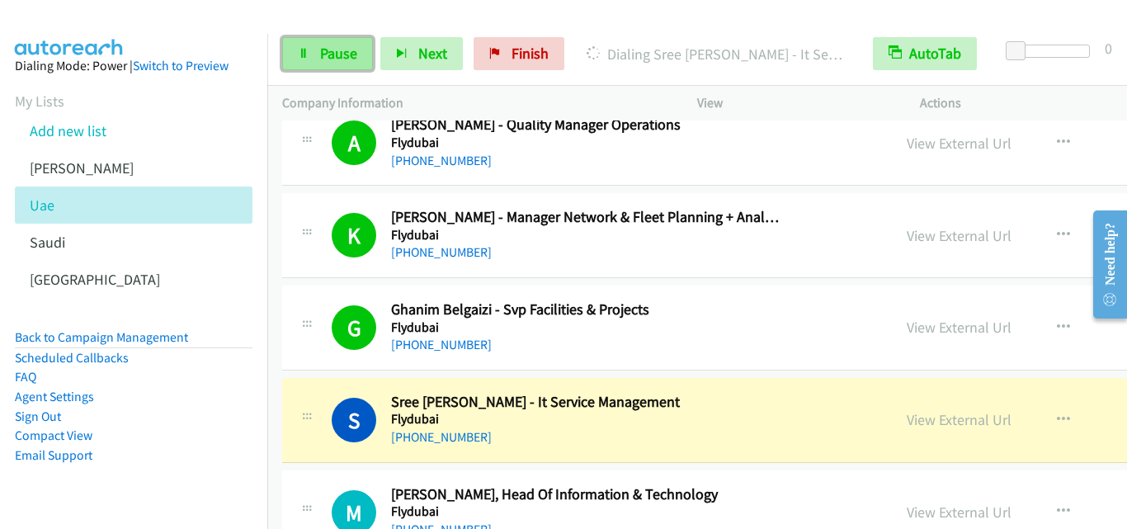
click at [293, 54] on link "Pause" at bounding box center [327, 53] width 91 height 33
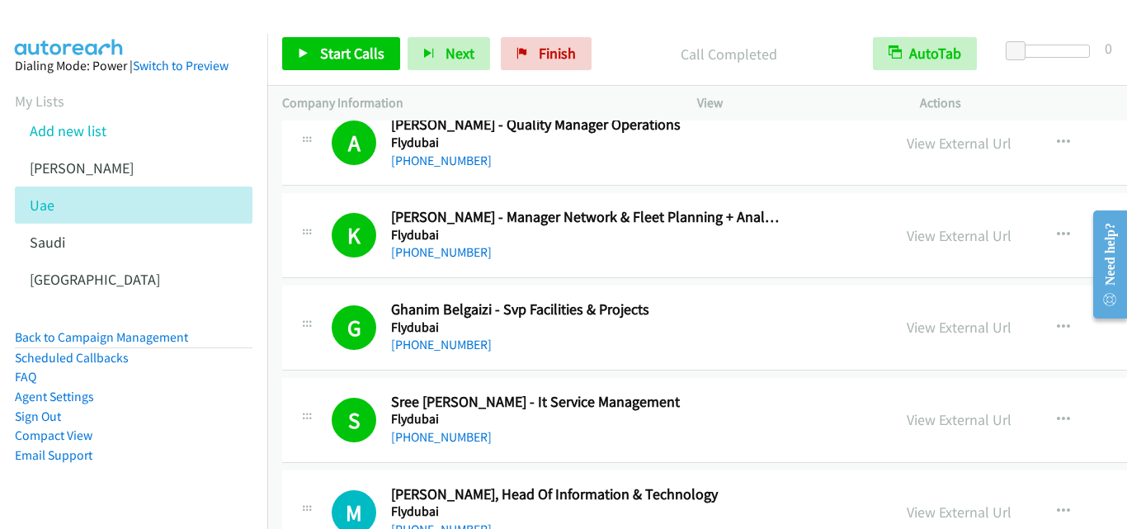
click at [610, 28] on div "Start Calls Pause Next Finish Call Completed AutoTab AutoTab 0" at bounding box center [697, 54] width 860 height 64
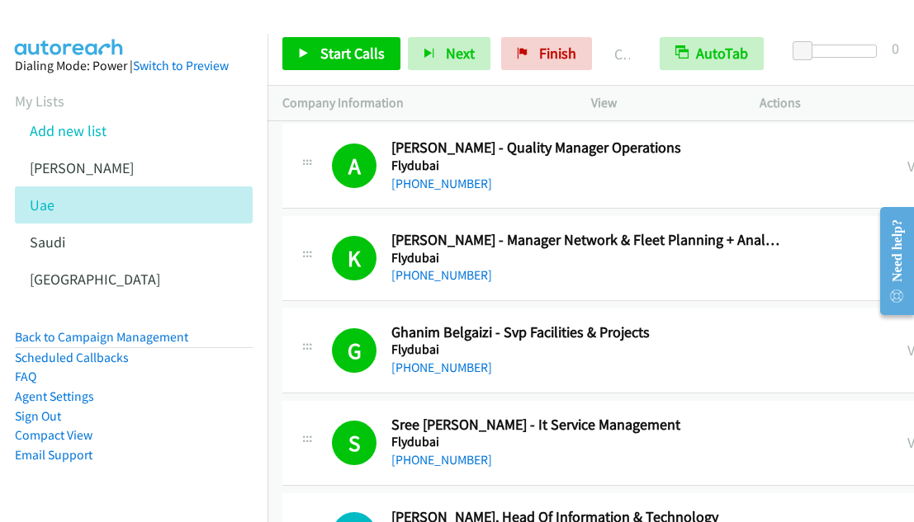
scroll to position [4066, 0]
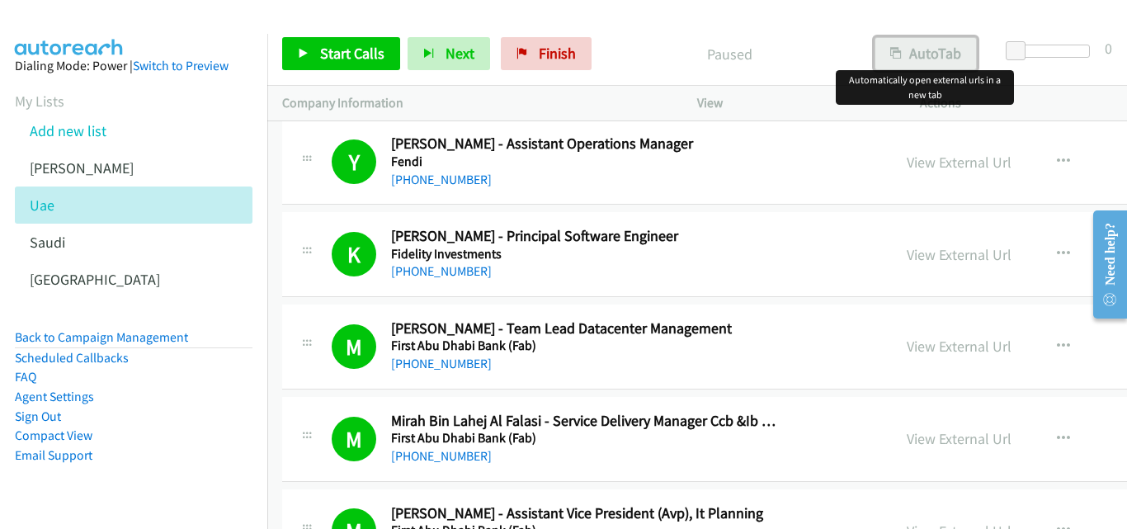
click at [913, 56] on button "AutoTab" at bounding box center [926, 53] width 102 height 33
click at [913, 256] on icon "button" at bounding box center [1063, 254] width 13 height 13
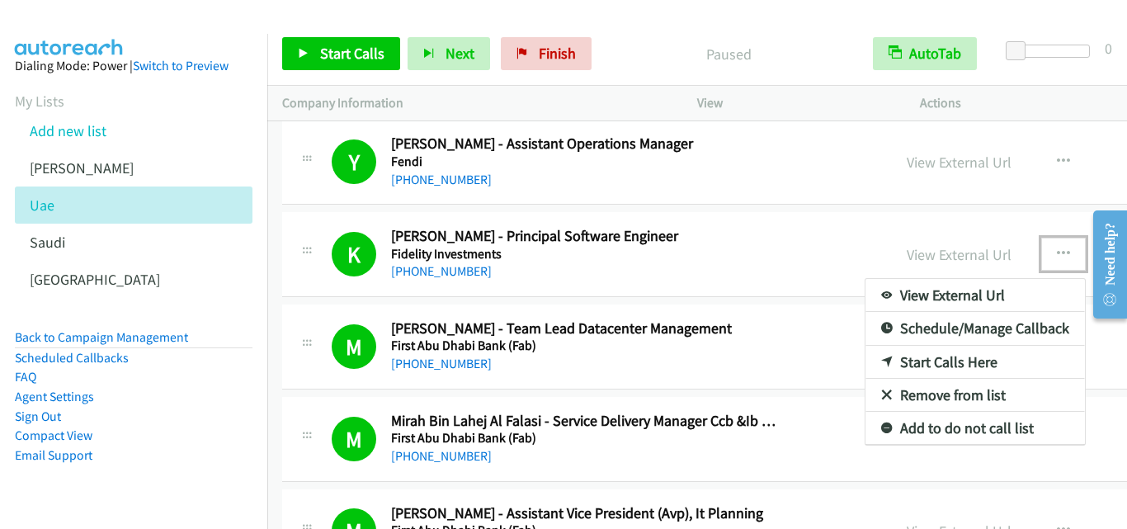
click at [866, 359] on link "Start Calls Here" at bounding box center [976, 362] width 220 height 33
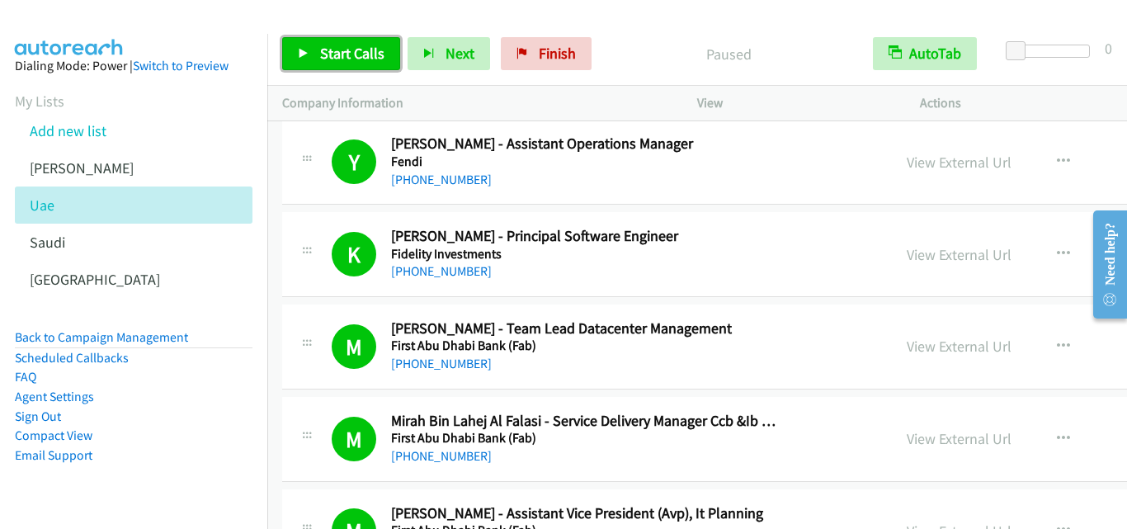
click at [300, 51] on icon at bounding box center [304, 55] width 12 height 12
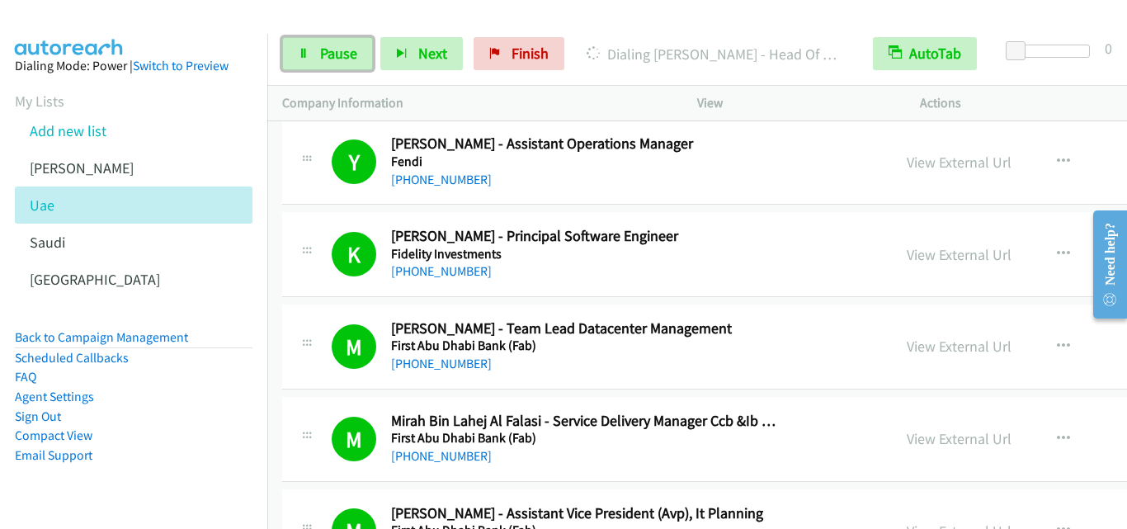
drag, startPoint x: 296, startPoint y: 57, endPoint x: 364, endPoint y: 164, distance: 126.8
click at [296, 57] on link "Pause" at bounding box center [327, 53] width 91 height 33
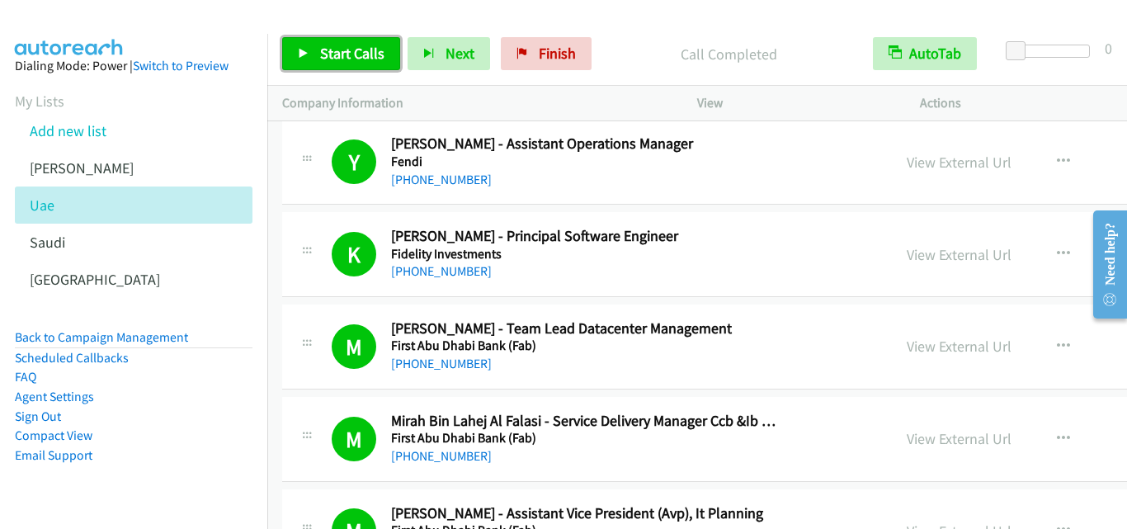
click at [297, 51] on link "Start Calls" at bounding box center [341, 53] width 118 height 33
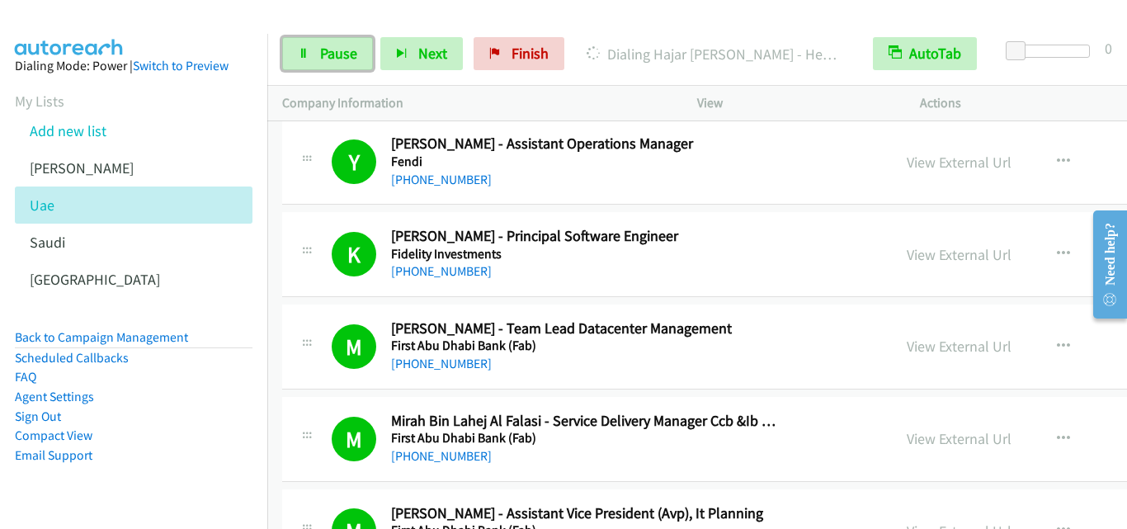
drag, startPoint x: 305, startPoint y: 59, endPoint x: 348, endPoint y: 175, distance: 124.3
click at [305, 59] on icon at bounding box center [304, 55] width 12 height 12
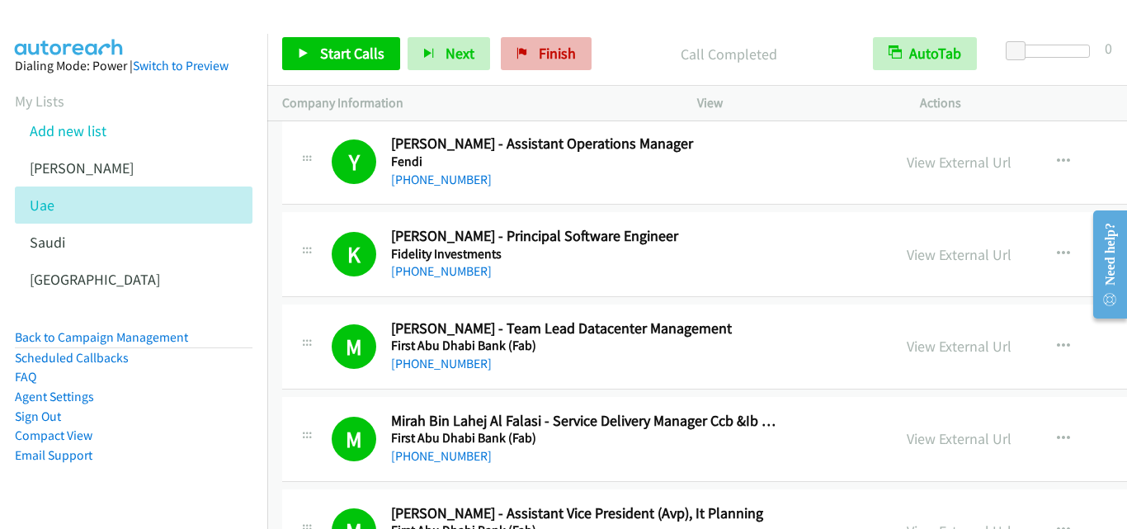
drag, startPoint x: 654, startPoint y: 41, endPoint x: 498, endPoint y: 39, distance: 156.8
click at [654, 41] on div "Call Completed" at bounding box center [728, 53] width 259 height 33
click at [300, 49] on icon at bounding box center [304, 55] width 12 height 12
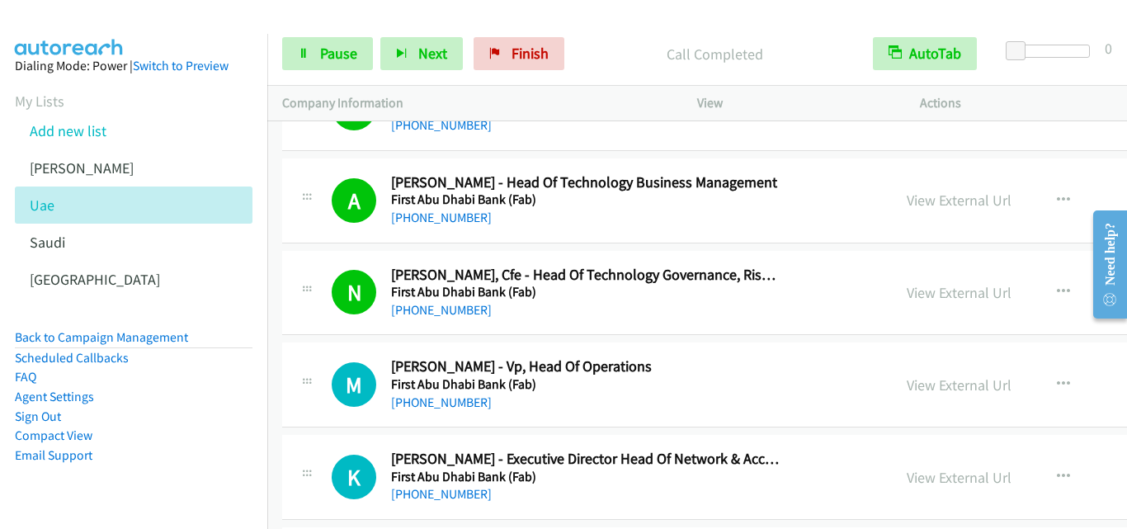
scroll to position [2806, 0]
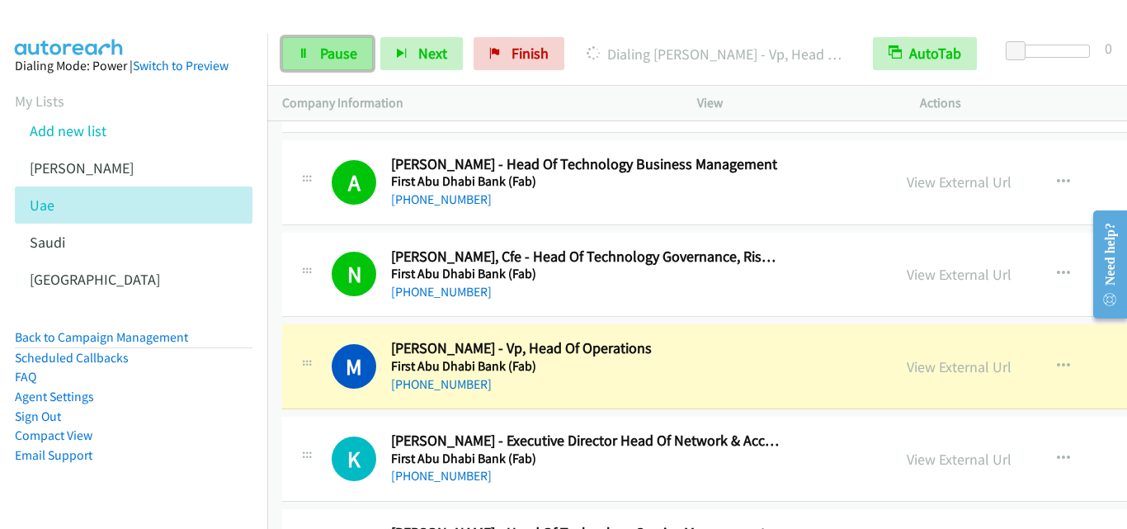
click at [302, 49] on icon at bounding box center [304, 55] width 12 height 12
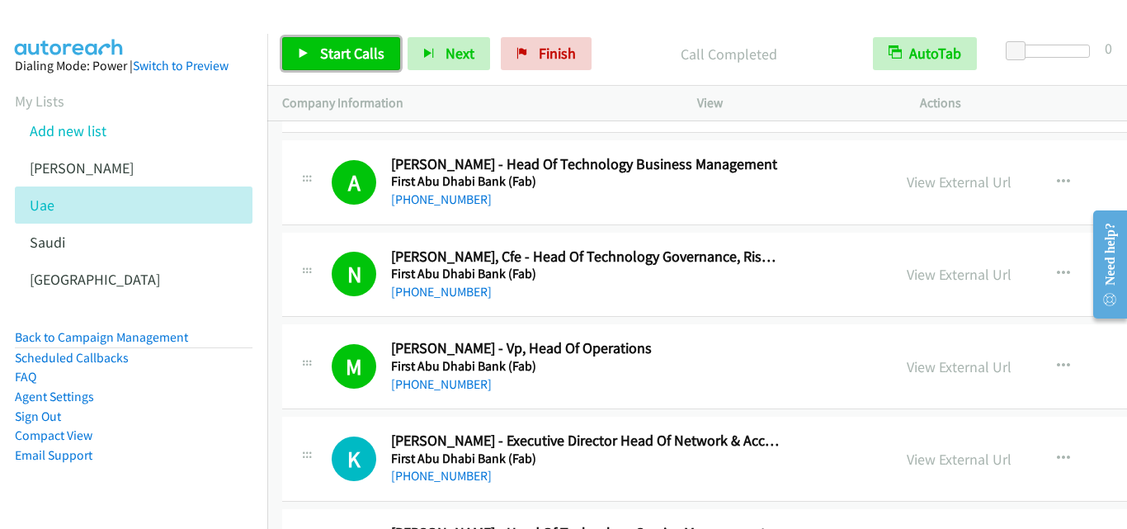
click at [302, 54] on icon at bounding box center [304, 55] width 12 height 12
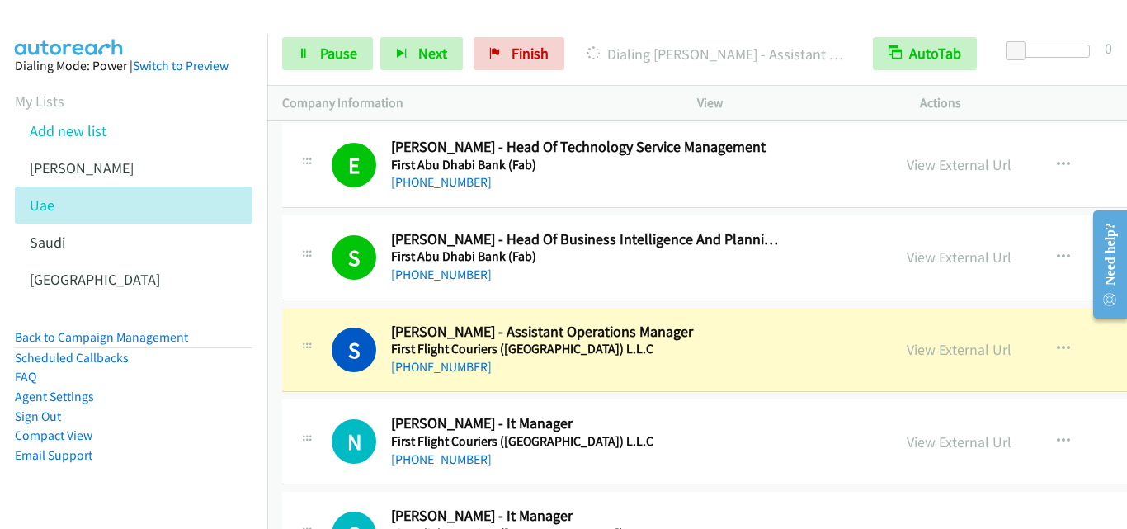
scroll to position [3218, 0]
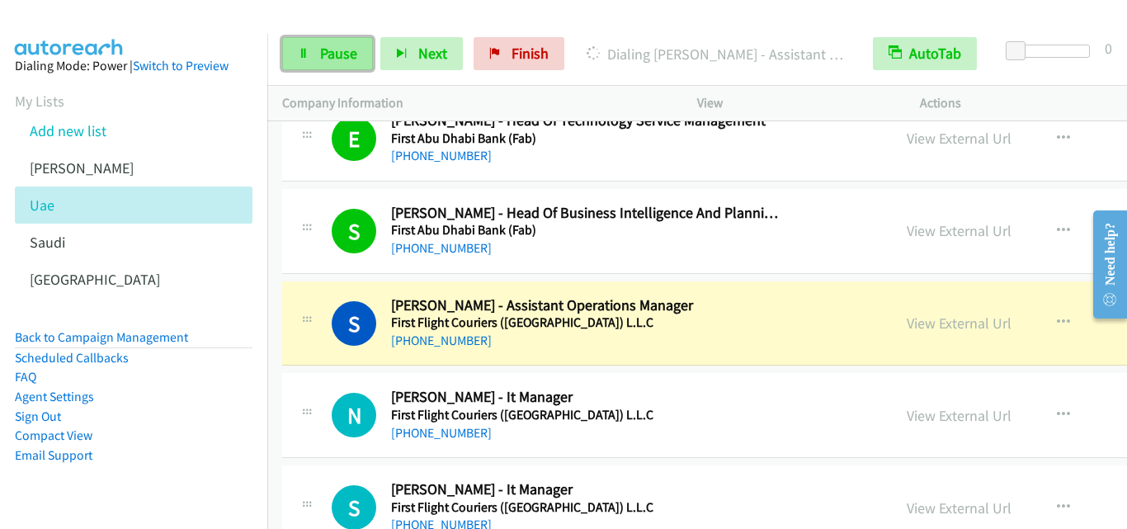
click at [300, 53] on icon at bounding box center [304, 55] width 12 height 12
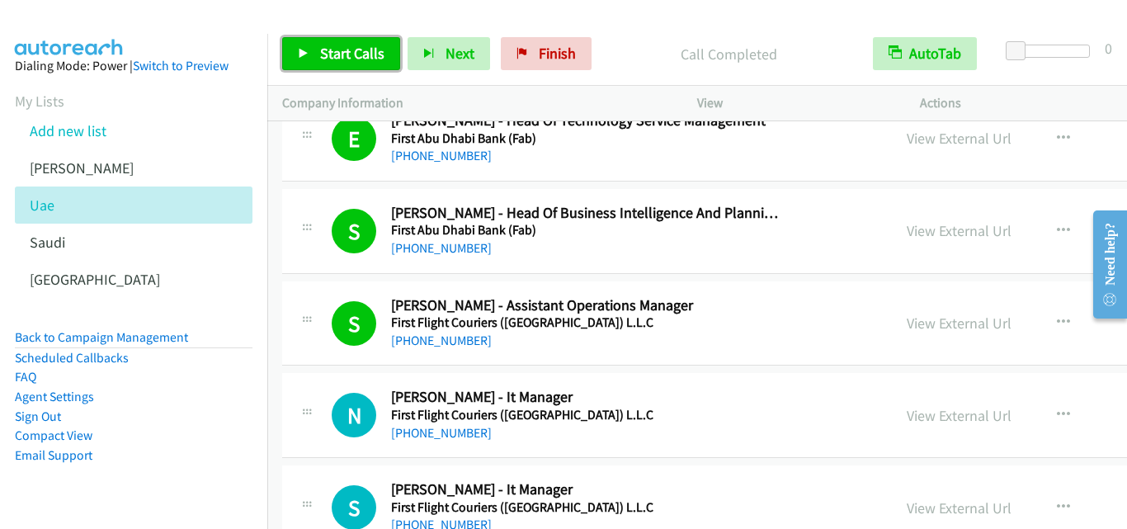
click at [301, 53] on icon at bounding box center [304, 55] width 12 height 12
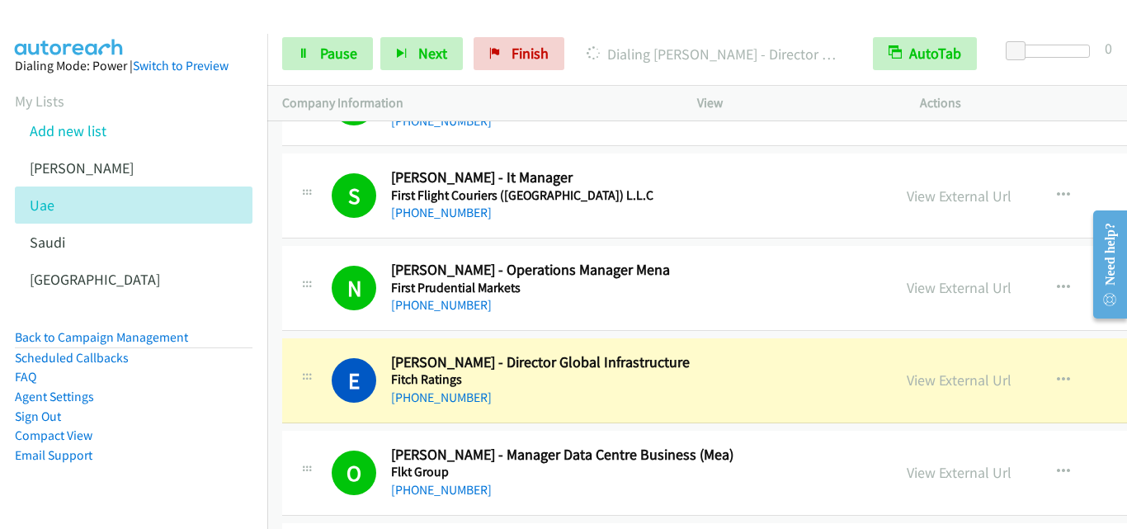
scroll to position [3549, 0]
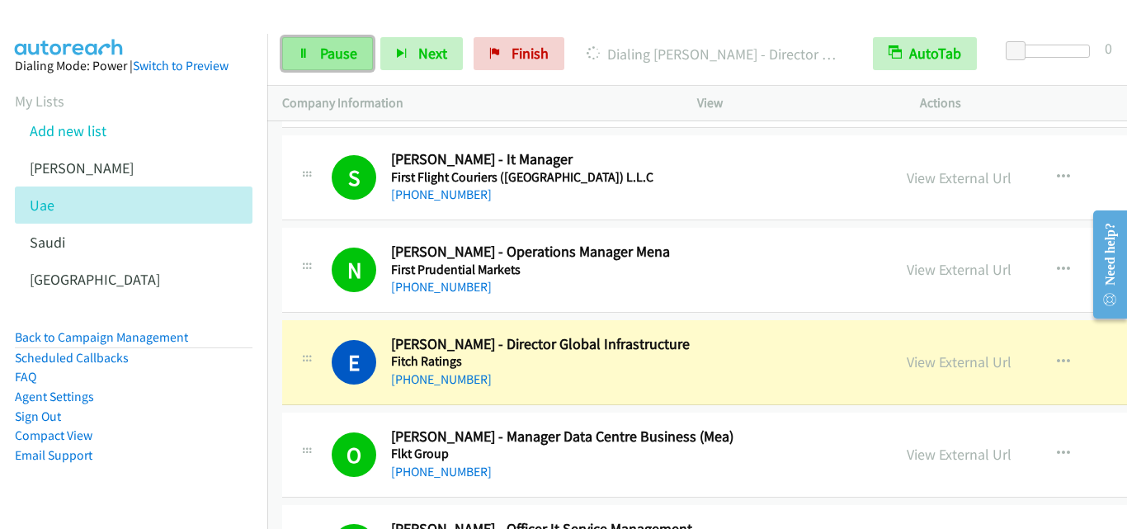
click at [291, 50] on link "Pause" at bounding box center [327, 53] width 91 height 33
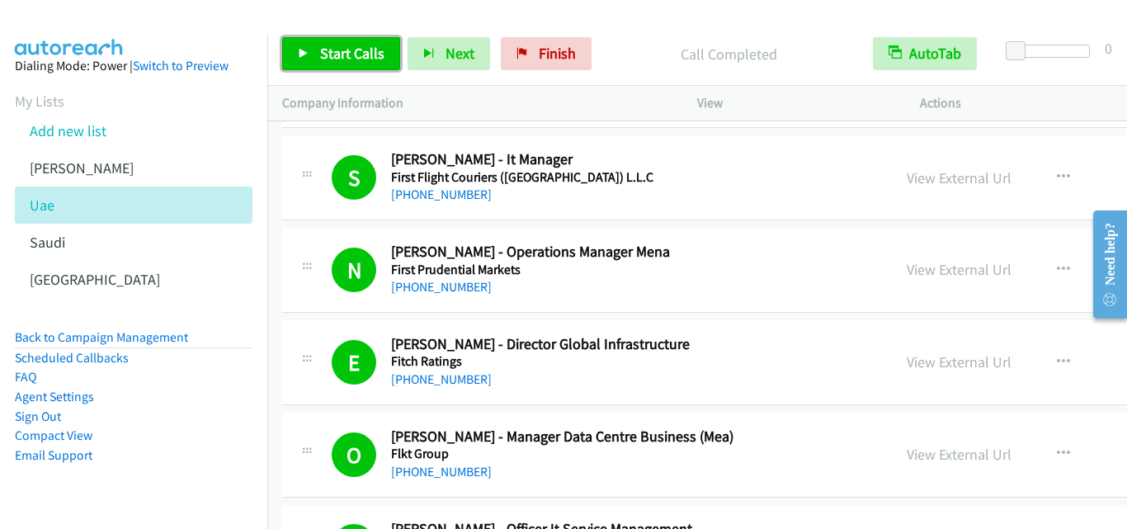
click at [303, 51] on icon at bounding box center [304, 55] width 12 height 12
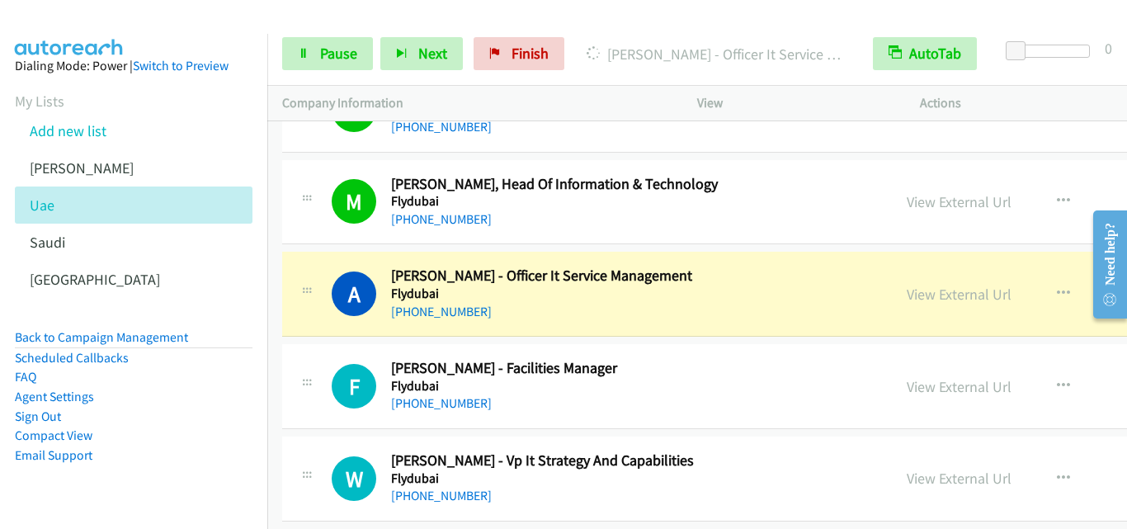
scroll to position [4374, 0]
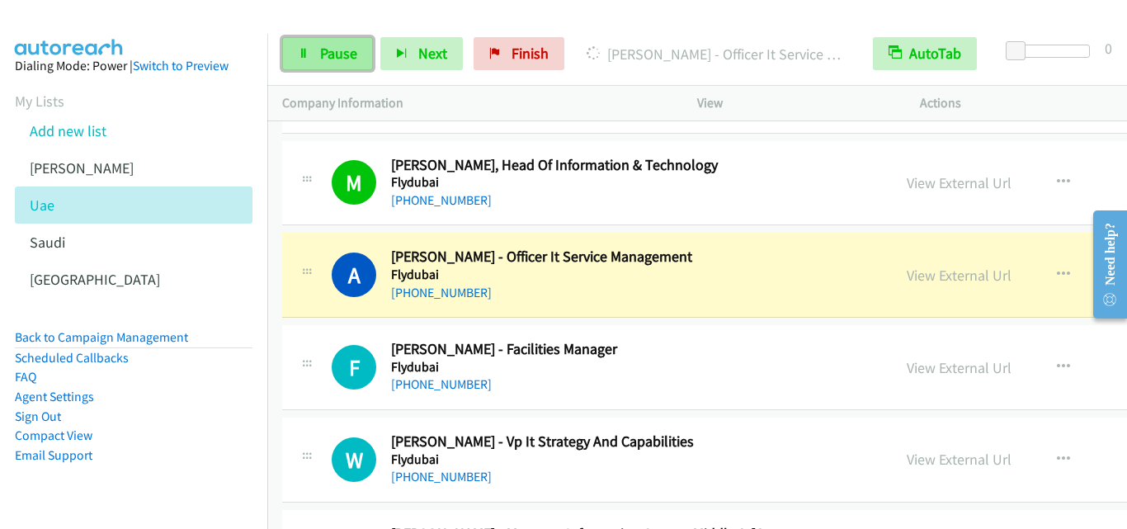
click at [300, 58] on icon at bounding box center [304, 55] width 12 height 12
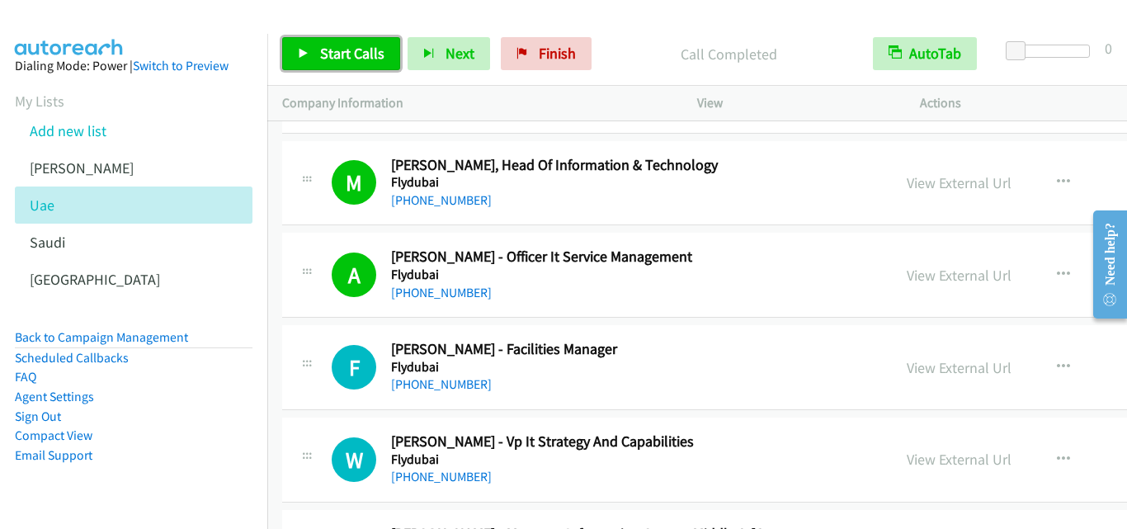
click at [296, 49] on link "Start Calls" at bounding box center [341, 53] width 118 height 33
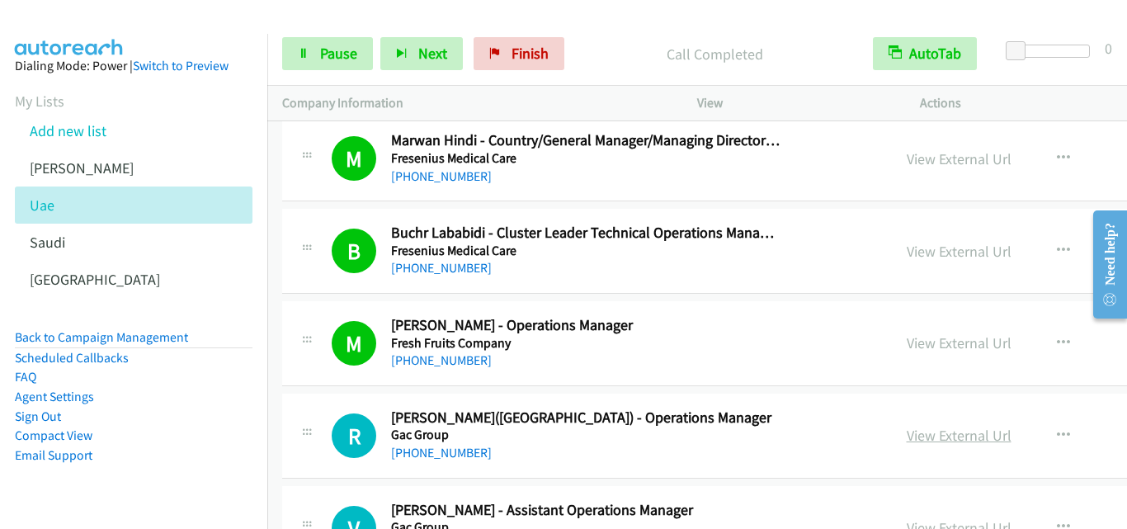
scroll to position [5034, 0]
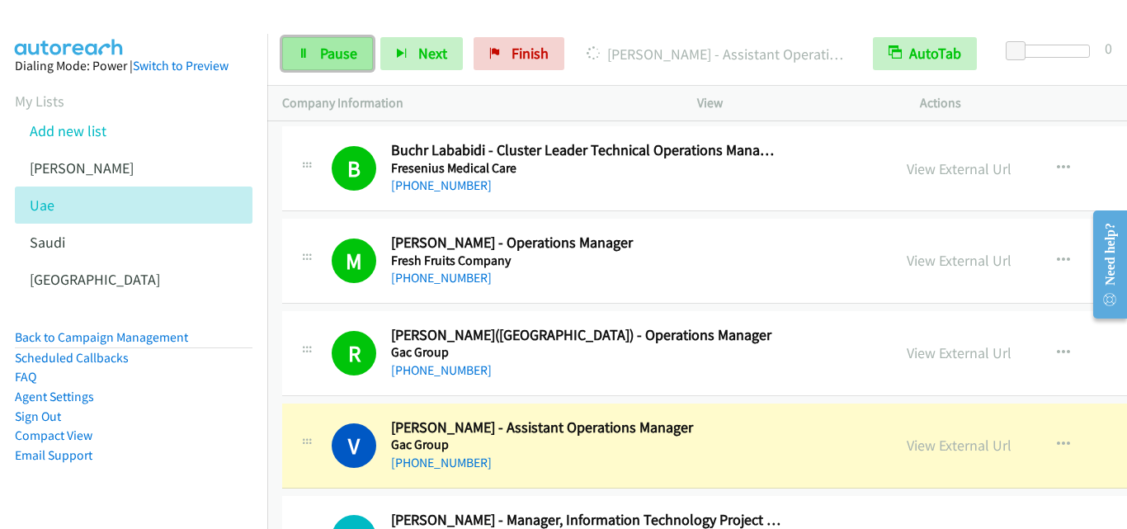
click at [301, 54] on icon at bounding box center [304, 55] width 12 height 12
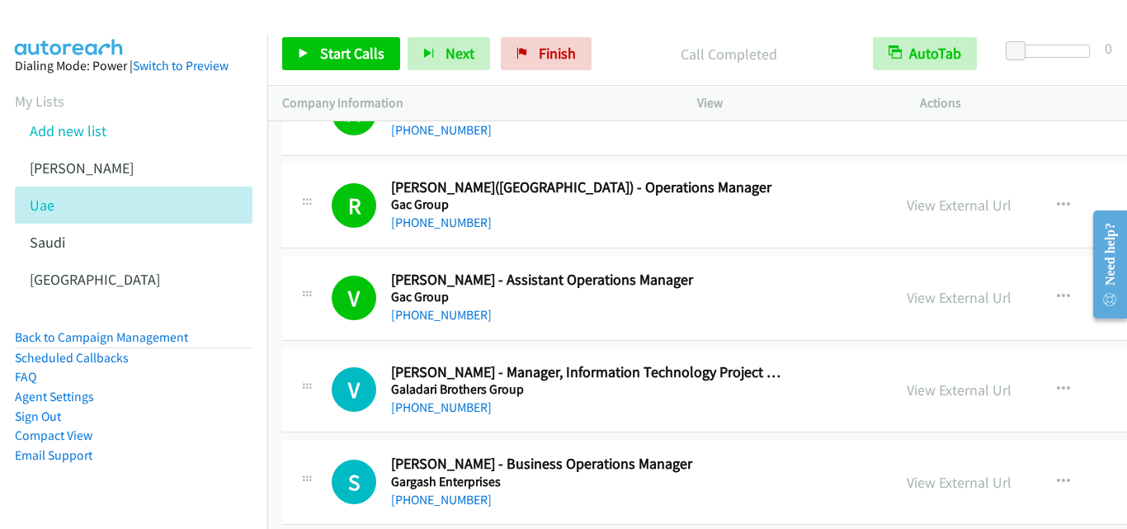
scroll to position [5199, 0]
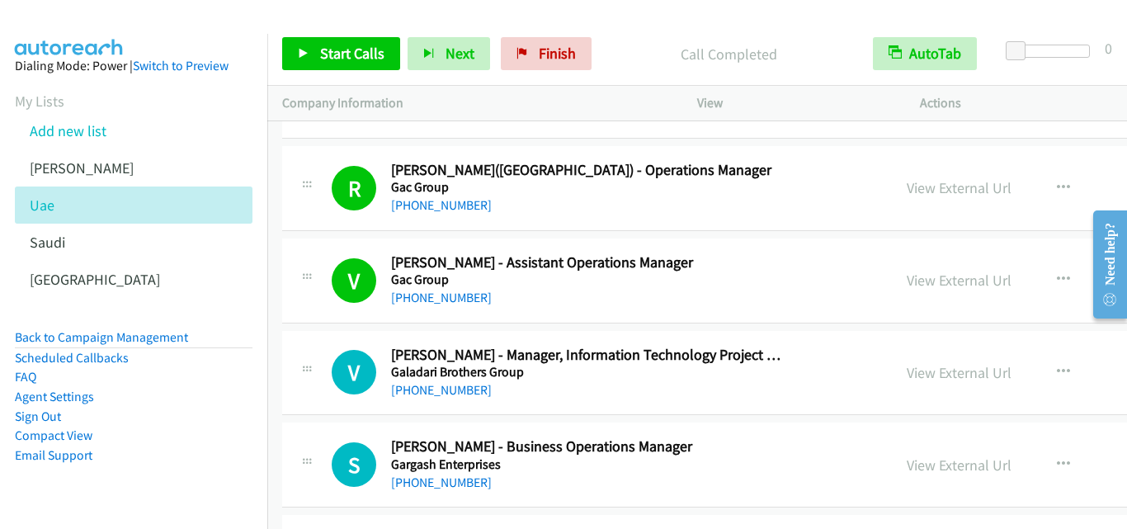
drag, startPoint x: 595, startPoint y: 191, endPoint x: 669, endPoint y: 191, distance: 74.3
click at [595, 191] on h5 "Gac Group" at bounding box center [586, 187] width 390 height 17
click at [907, 186] on link "View External Url" at bounding box center [959, 187] width 105 height 19
click at [304, 50] on icon at bounding box center [304, 55] width 12 height 12
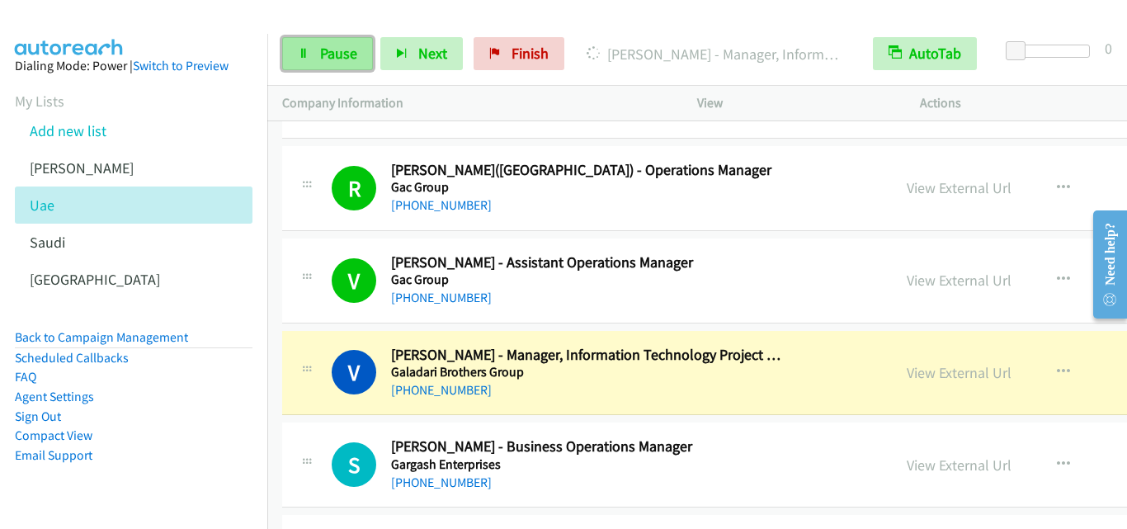
click at [304, 54] on icon at bounding box center [304, 55] width 12 height 12
